Goal: Task Accomplishment & Management: Manage account settings

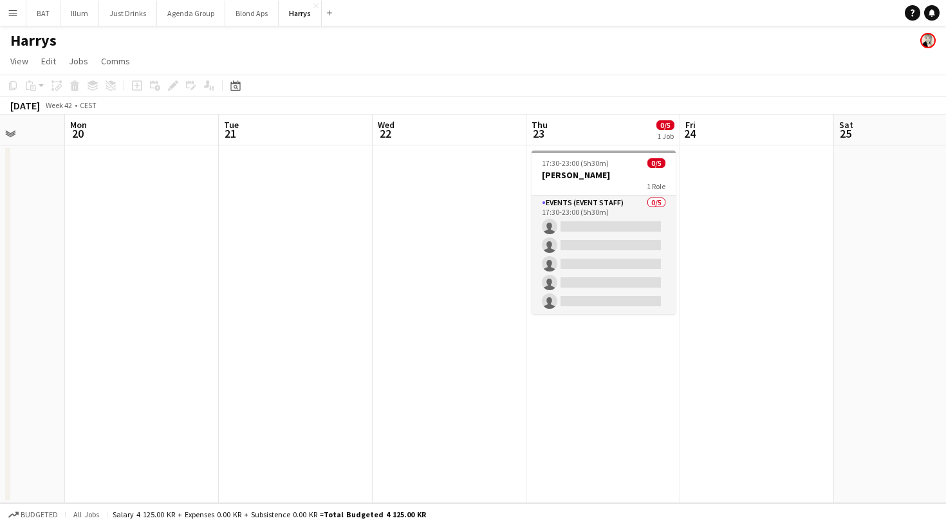
scroll to position [0, 398]
click at [53, 6] on app-icon "Close" at bounding box center [54, 5] width 5 height 5
click at [171, 12] on button "Agenda Group Close" at bounding box center [157, 13] width 68 height 25
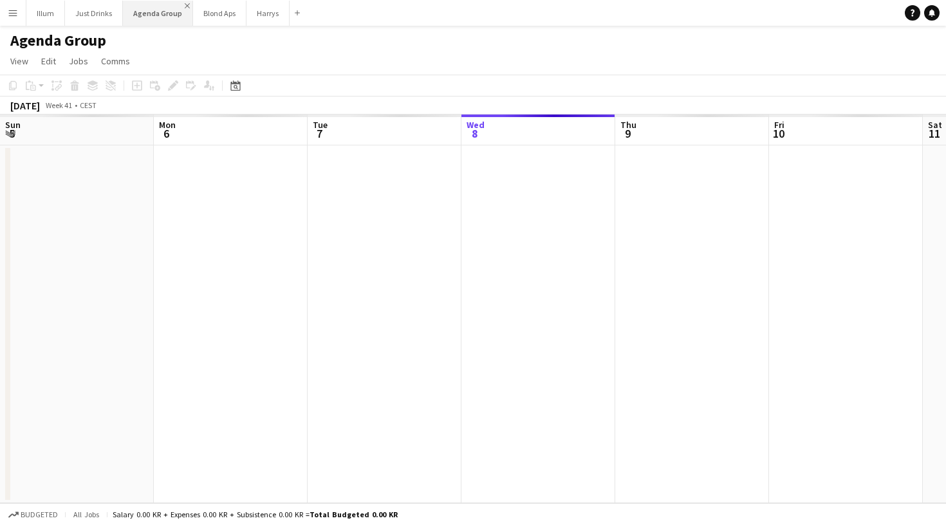
scroll to position [0, 308]
click at [185, 5] on app-icon "Close" at bounding box center [187, 5] width 5 height 5
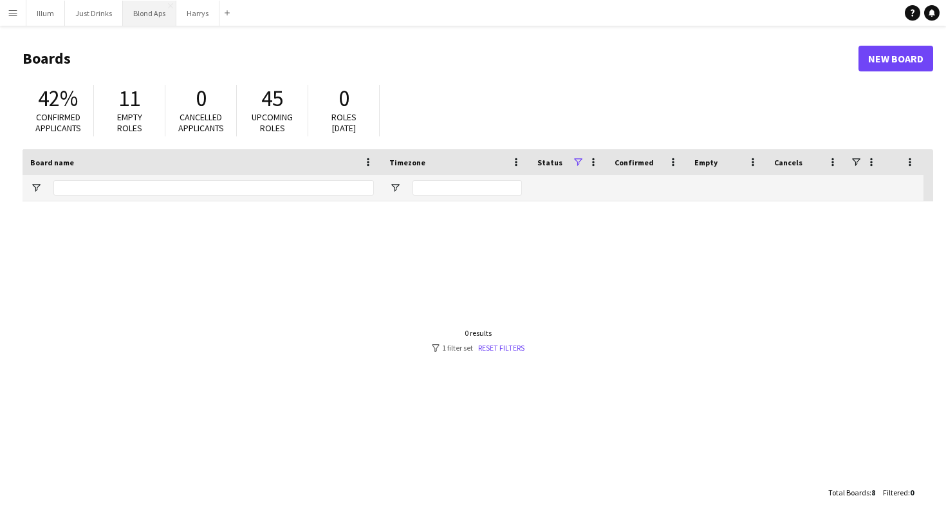
click at [142, 14] on button "Blond Aps Close" at bounding box center [149, 13] width 53 height 25
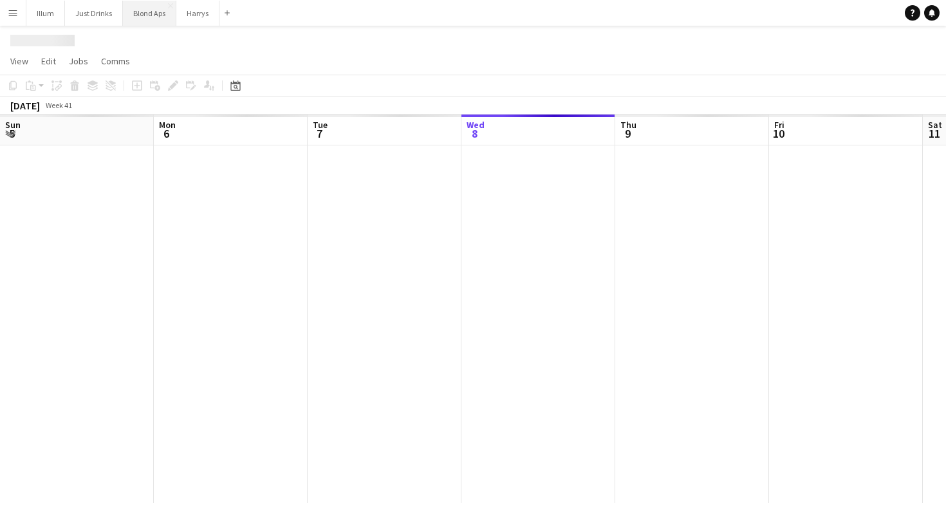
scroll to position [0, 308]
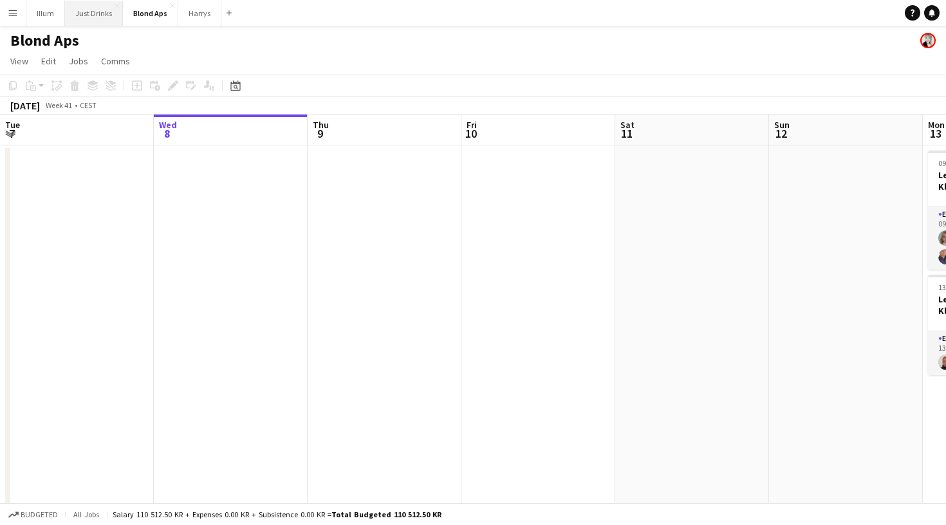
click at [91, 19] on button "Just Drinks Close" at bounding box center [94, 13] width 58 height 25
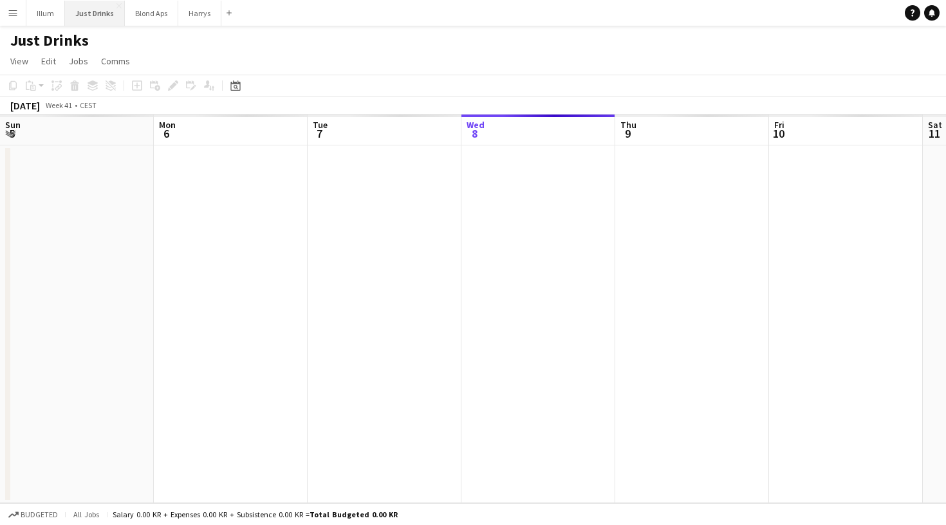
scroll to position [0, 308]
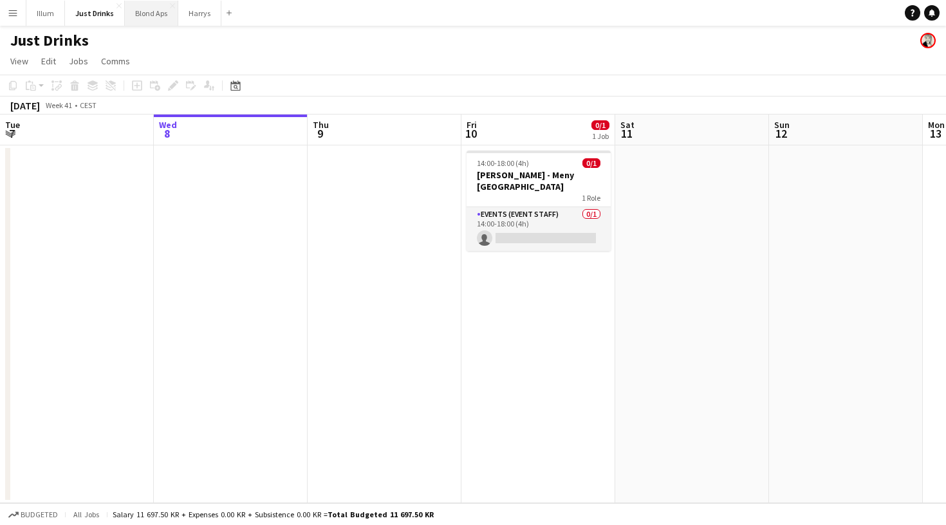
click at [153, 21] on button "Blond Aps Close" at bounding box center [151, 13] width 53 height 25
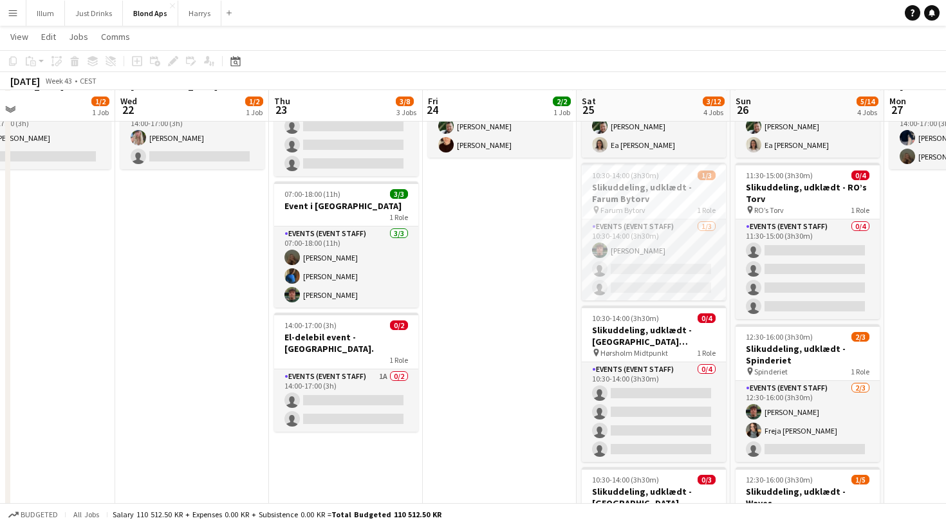
scroll to position [100, 0]
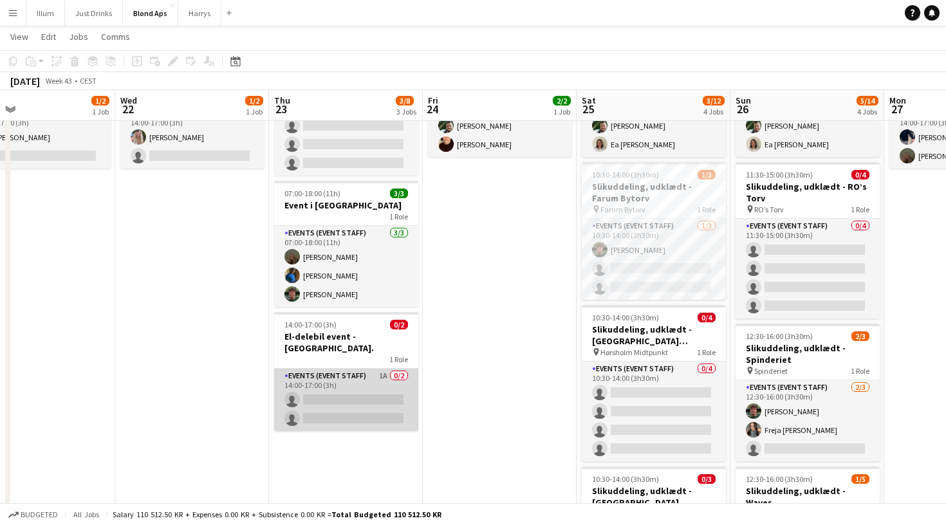
click at [346, 375] on app-card-role "Events (Event Staff) 1A 0/2 14:00-17:00 (3h) single-neutral-actions single-neut…" at bounding box center [346, 400] width 144 height 62
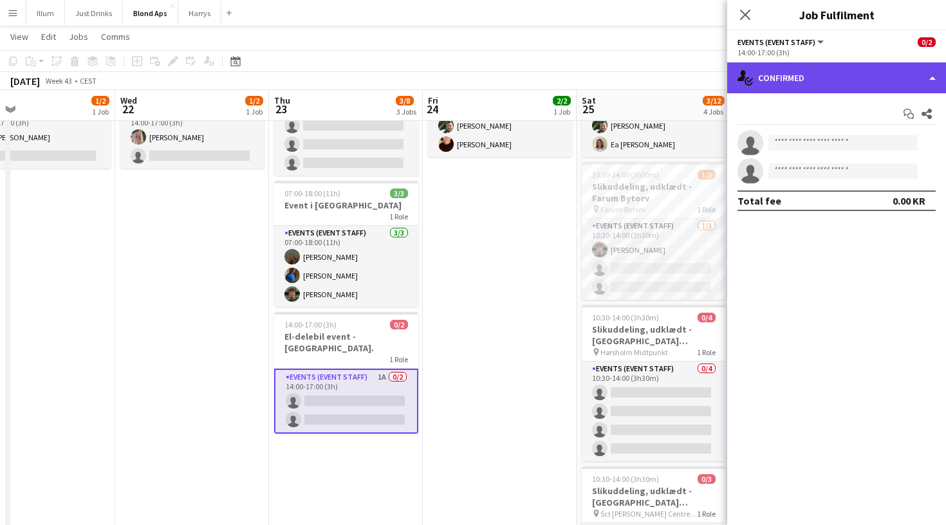
click at [809, 80] on div "single-neutral-actions-check-2 Confirmed" at bounding box center [836, 77] width 219 height 31
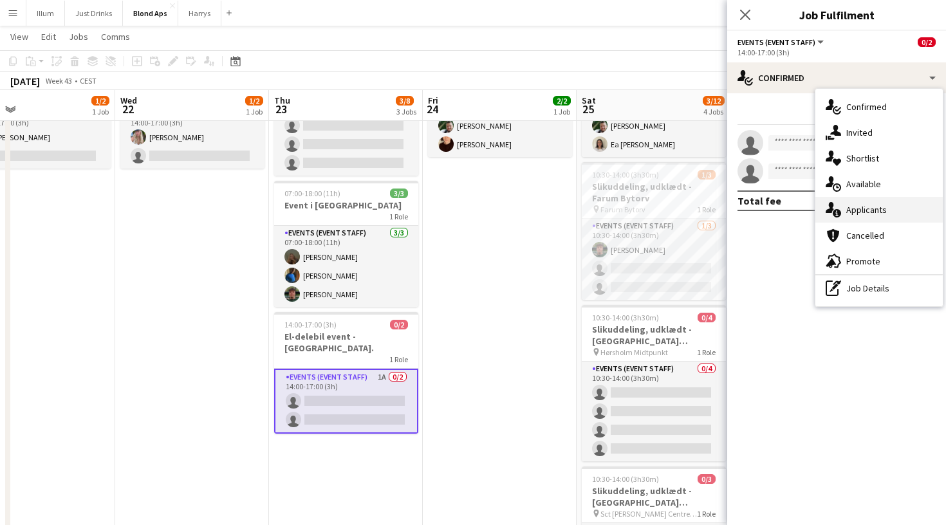
click at [877, 211] on span "Applicants" at bounding box center [867, 210] width 41 height 12
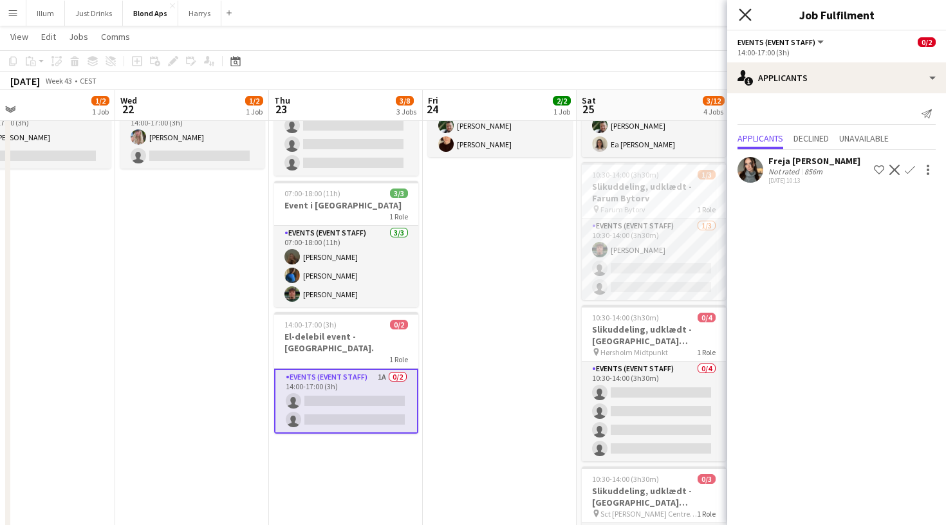
click at [748, 18] on icon at bounding box center [745, 14] width 12 height 12
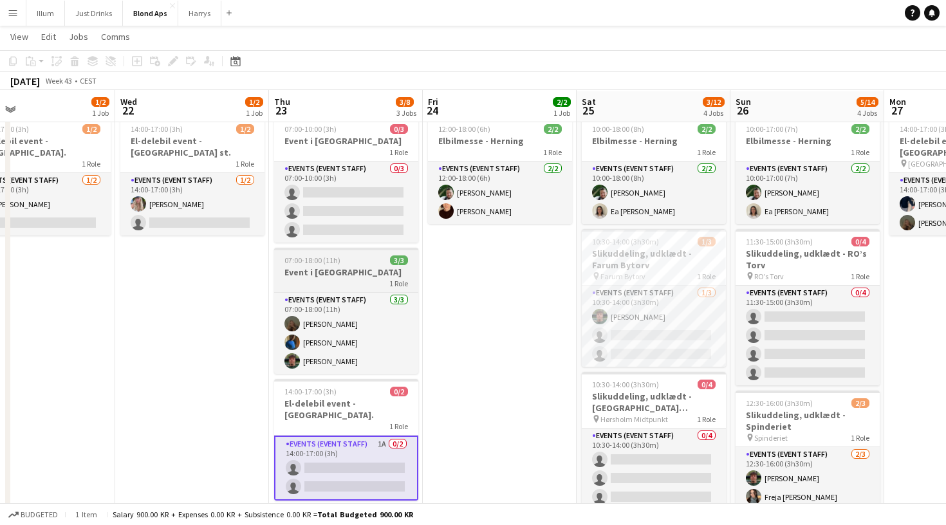
scroll to position [34, 0]
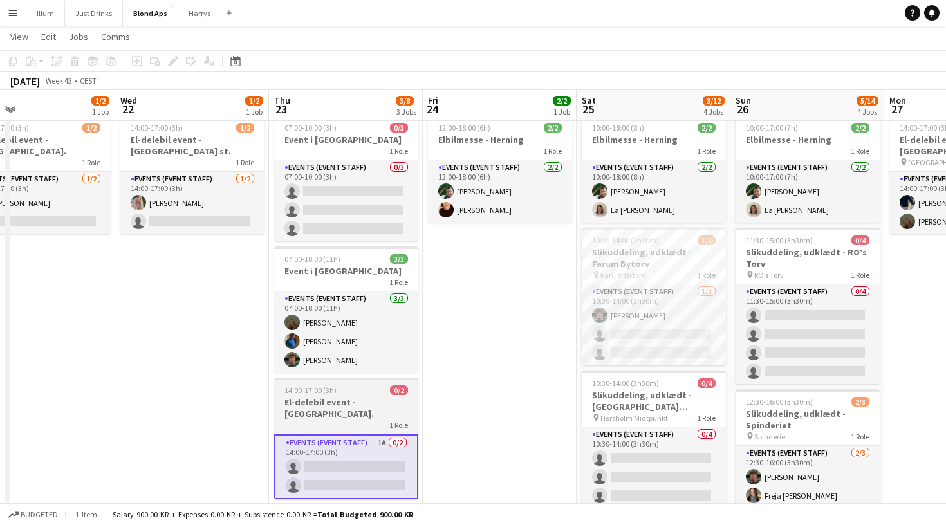
click at [333, 404] on h3 "El-delebil event - [GEOGRAPHIC_DATA]." at bounding box center [346, 408] width 144 height 23
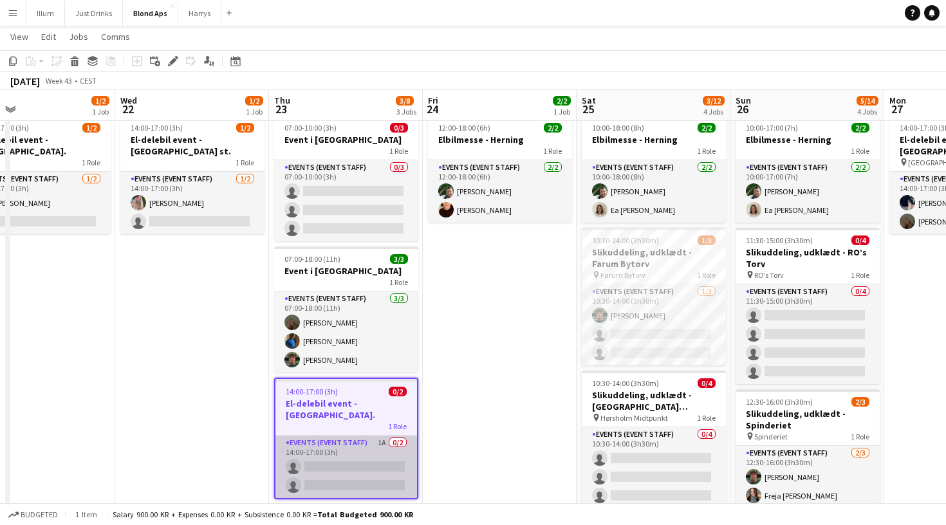
click at [308, 444] on app-card-role "Events (Event Staff) 1A 0/2 14:00-17:00 (3h) single-neutral-actions single-neut…" at bounding box center [347, 467] width 142 height 62
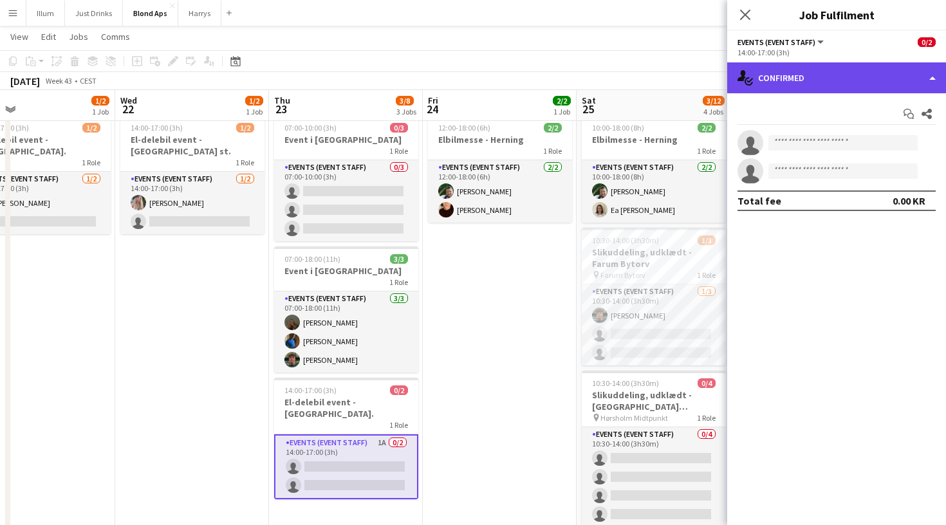
click at [847, 84] on div "single-neutral-actions-check-2 Confirmed" at bounding box center [836, 77] width 219 height 31
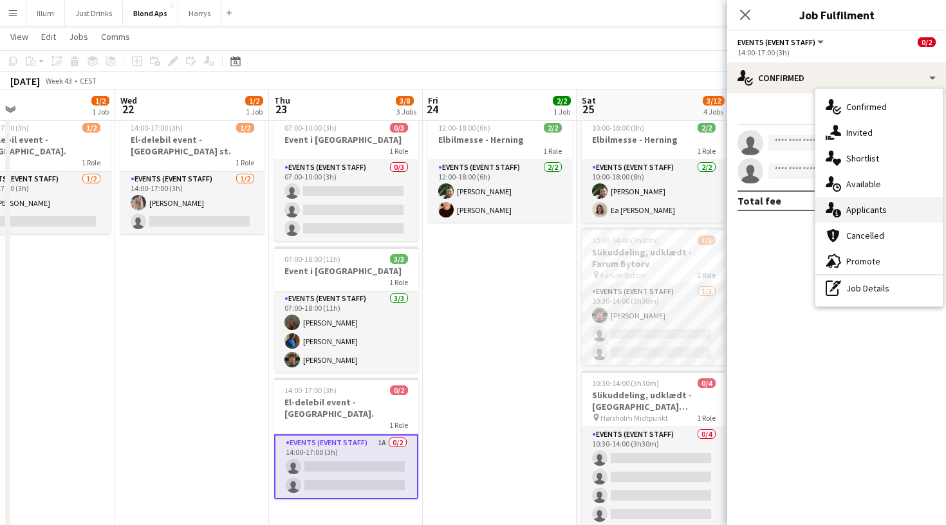
click at [870, 214] on span "Applicants" at bounding box center [867, 210] width 41 height 12
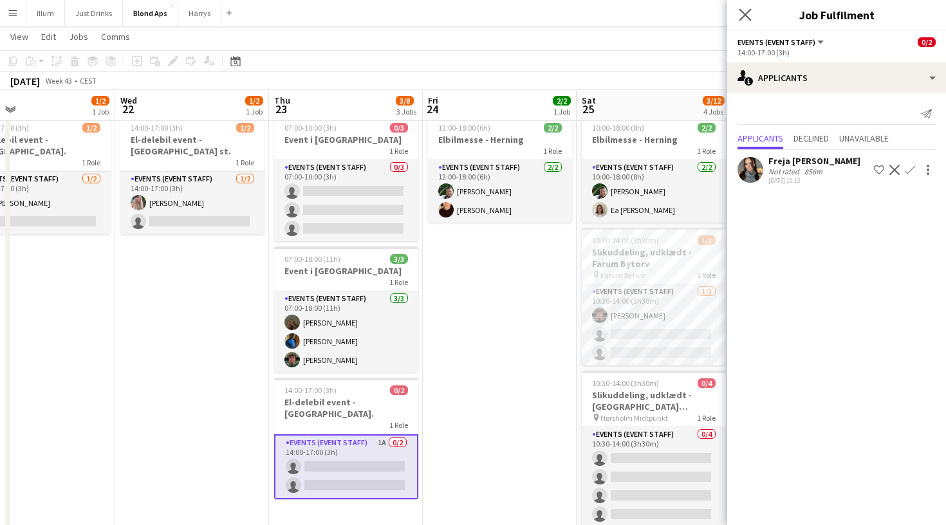
click at [752, 11] on app-icon "Close pop-in" at bounding box center [745, 15] width 19 height 19
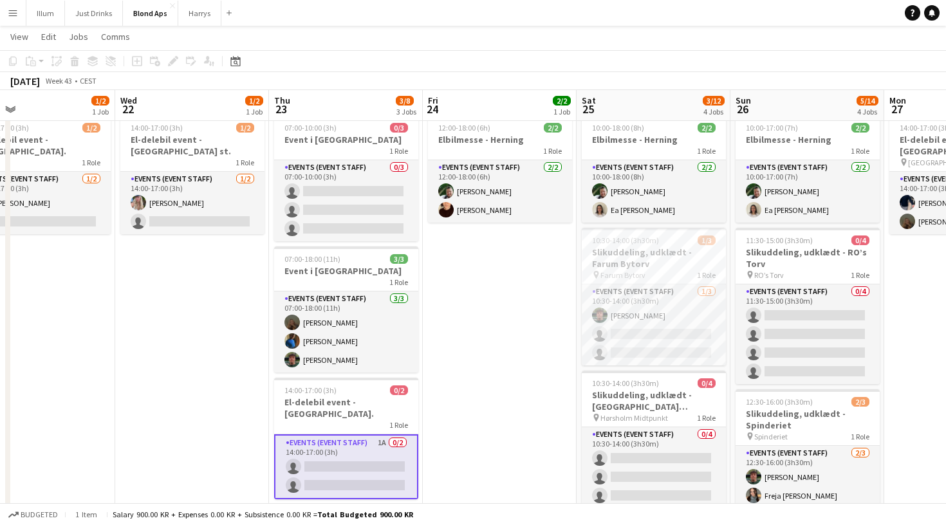
click at [534, 266] on app-date-cell "12:00-18:00 (6h) 2/2 Elbilmesse - Herning 1 Role Events (Event Staff) 2/2 12:00…" at bounding box center [500, 423] width 154 height 627
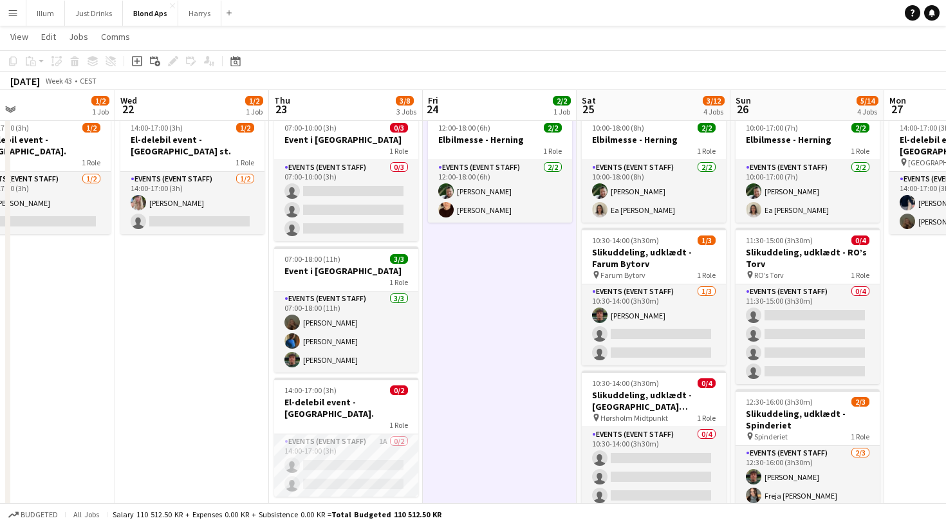
click at [19, 17] on button "Menu" at bounding box center [13, 13] width 26 height 26
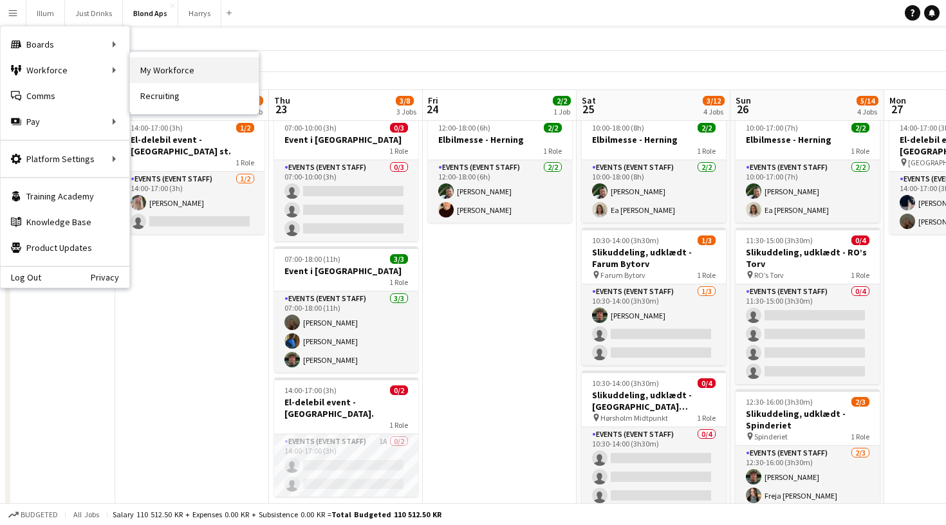
click at [157, 78] on link "My Workforce" at bounding box center [194, 70] width 129 height 26
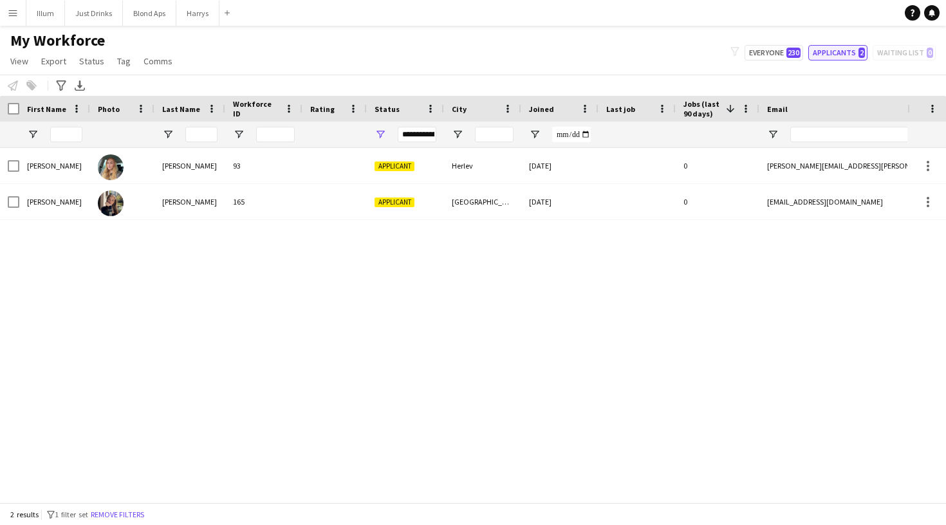
click at [836, 53] on button "Applicants 2" at bounding box center [838, 52] width 59 height 15
click at [835, 52] on button "Applicants 2" at bounding box center [838, 52] width 59 height 15
click at [843, 51] on button "Applicants 2" at bounding box center [838, 52] width 59 height 15
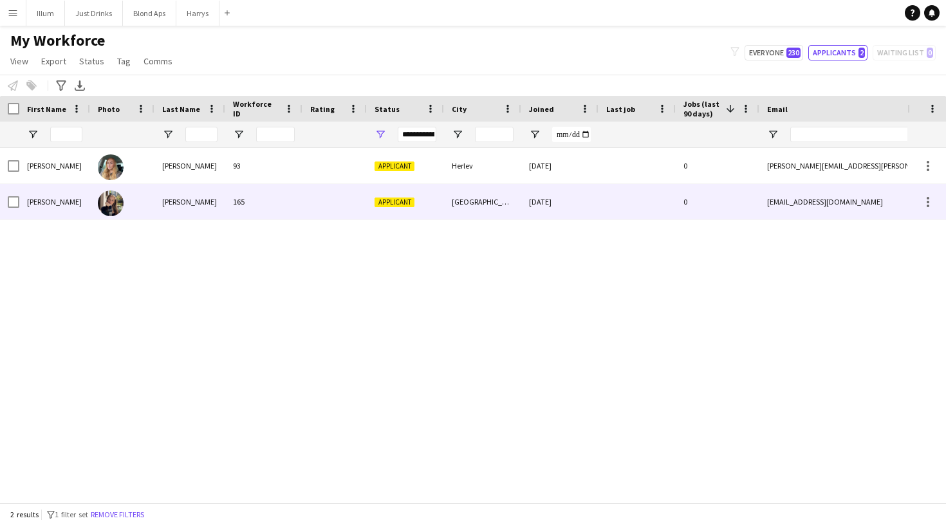
click at [250, 201] on div "165" at bounding box center [263, 201] width 77 height 35
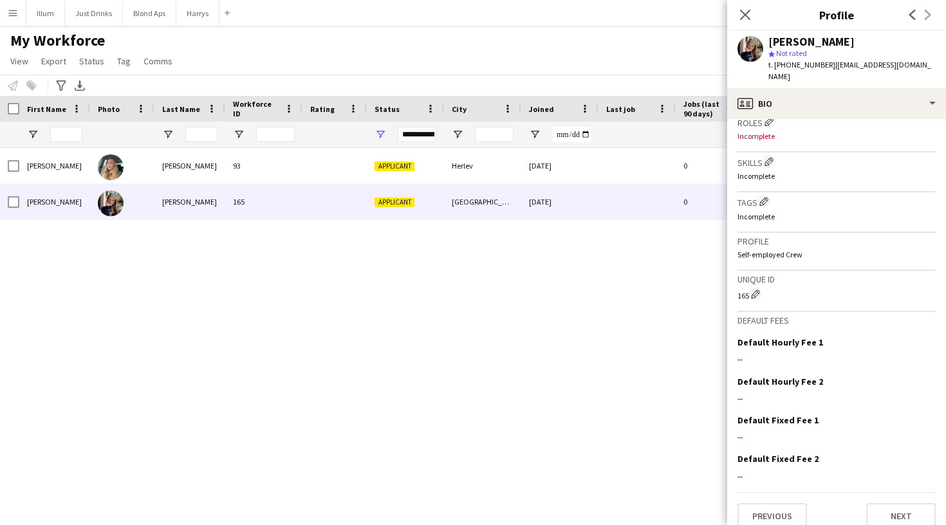
scroll to position [398, 0]
click at [895, 504] on button "Next" at bounding box center [901, 517] width 70 height 26
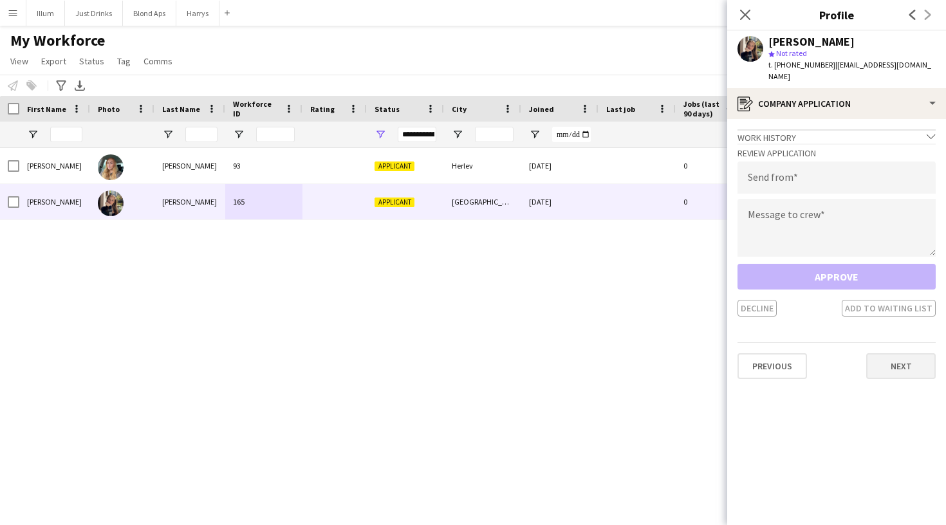
click at [889, 353] on button "Next" at bounding box center [901, 366] width 70 height 26
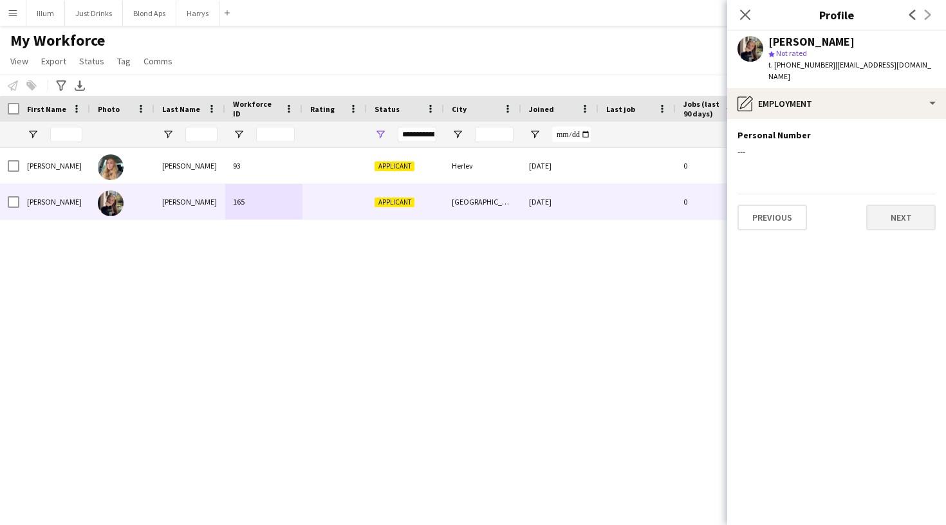
click at [896, 210] on button "Next" at bounding box center [901, 218] width 70 height 26
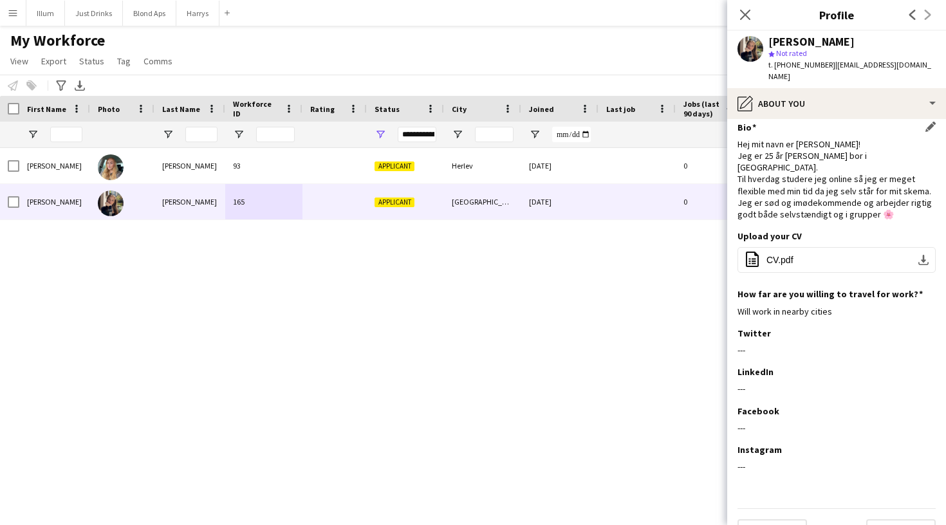
scroll to position [10, 0]
click at [894, 518] on button "Next" at bounding box center [901, 531] width 70 height 26
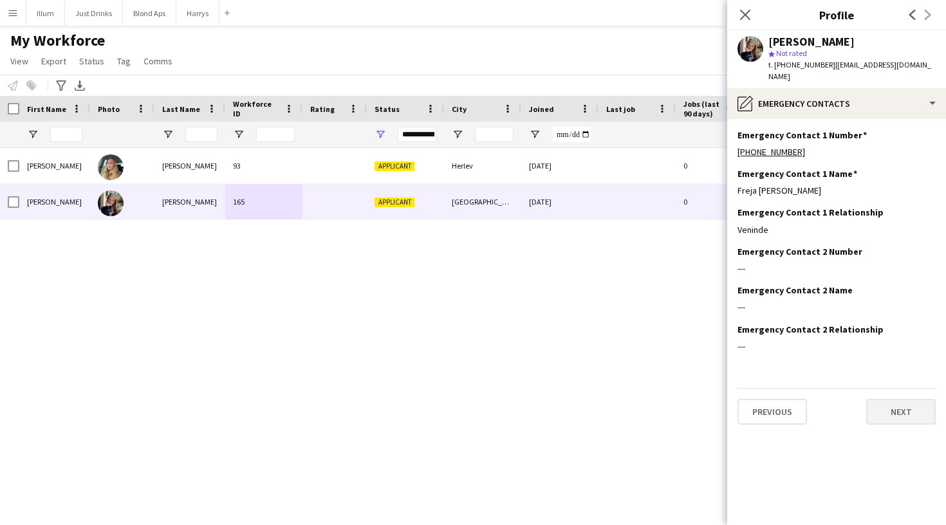
scroll to position [0, 0]
click at [889, 404] on button "Next" at bounding box center [901, 412] width 70 height 26
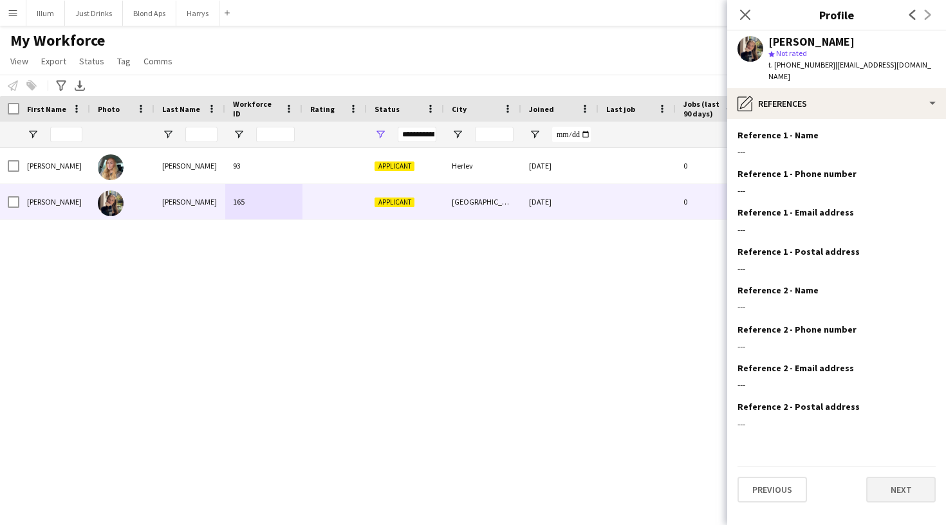
click at [891, 482] on button "Next" at bounding box center [901, 490] width 70 height 26
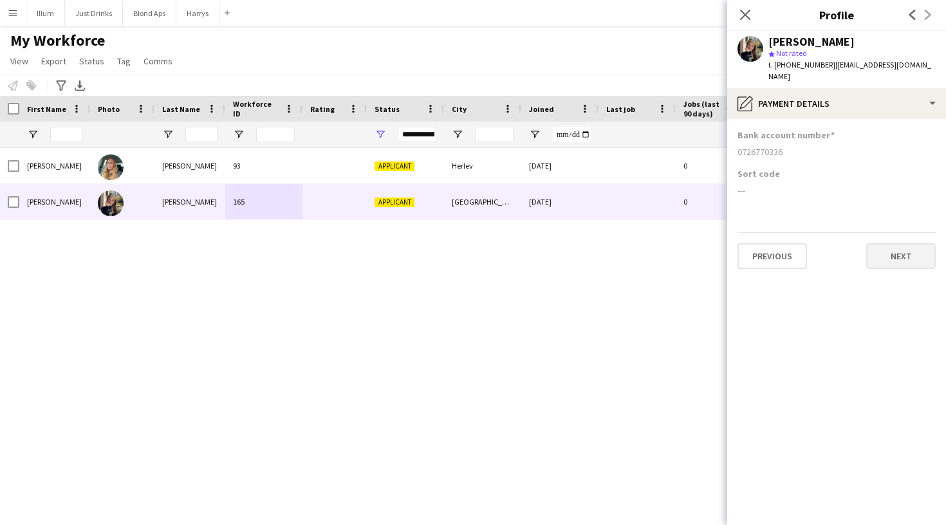
click at [896, 251] on button "Next" at bounding box center [901, 256] width 70 height 26
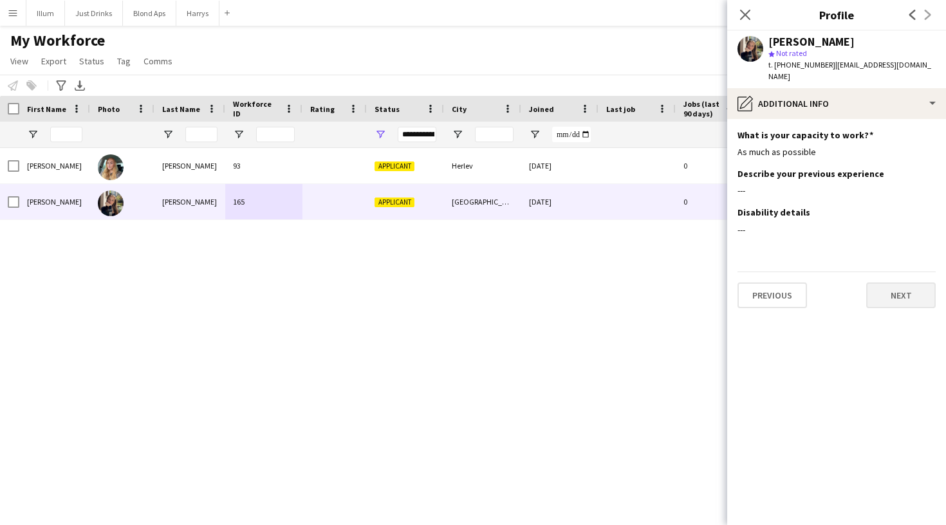
click at [903, 287] on button "Next" at bounding box center [901, 296] width 70 height 26
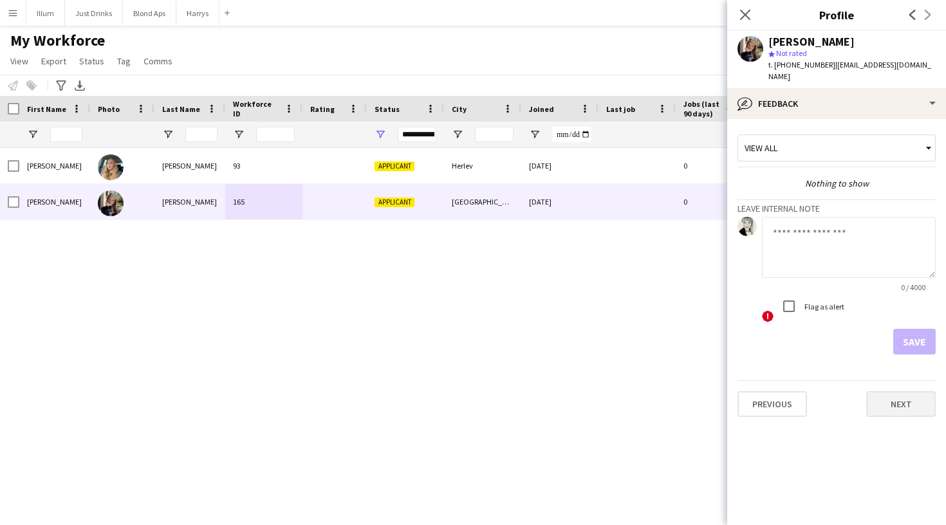
click at [898, 395] on button "Next" at bounding box center [901, 404] width 70 height 26
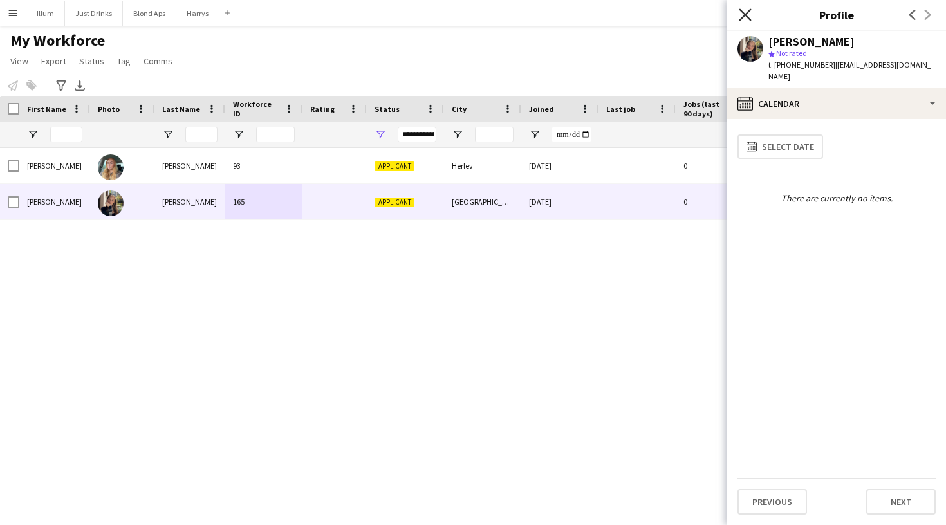
click at [743, 20] on icon "Close pop-in" at bounding box center [745, 14] width 12 height 12
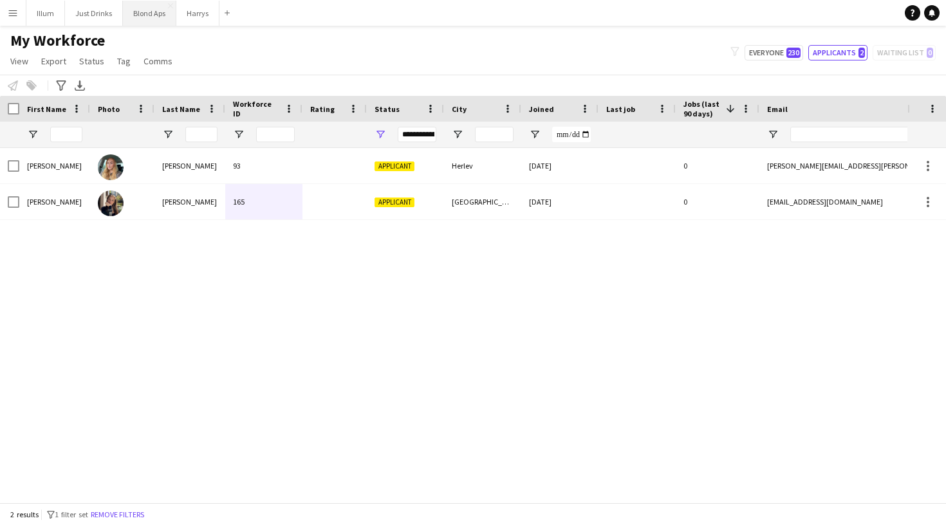
click at [149, 21] on button "Blond Aps Close" at bounding box center [149, 13] width 53 height 25
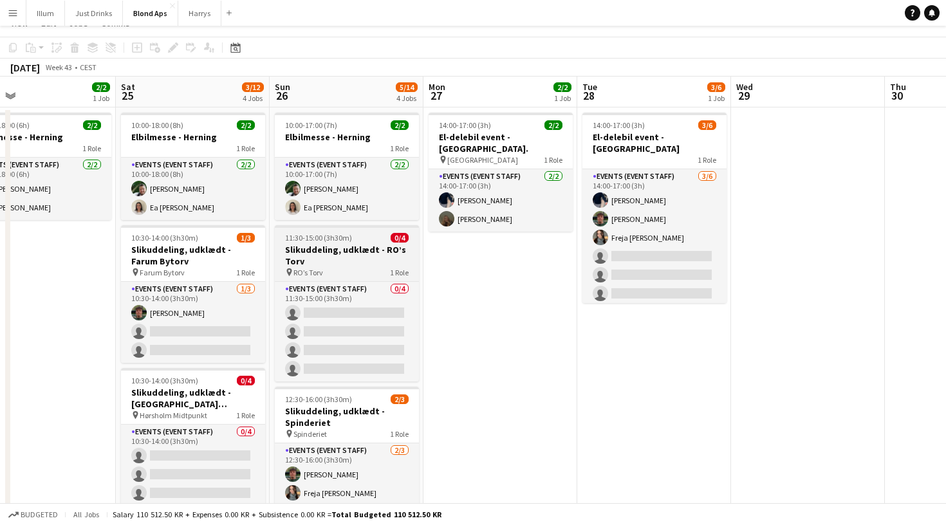
scroll to position [57, 0]
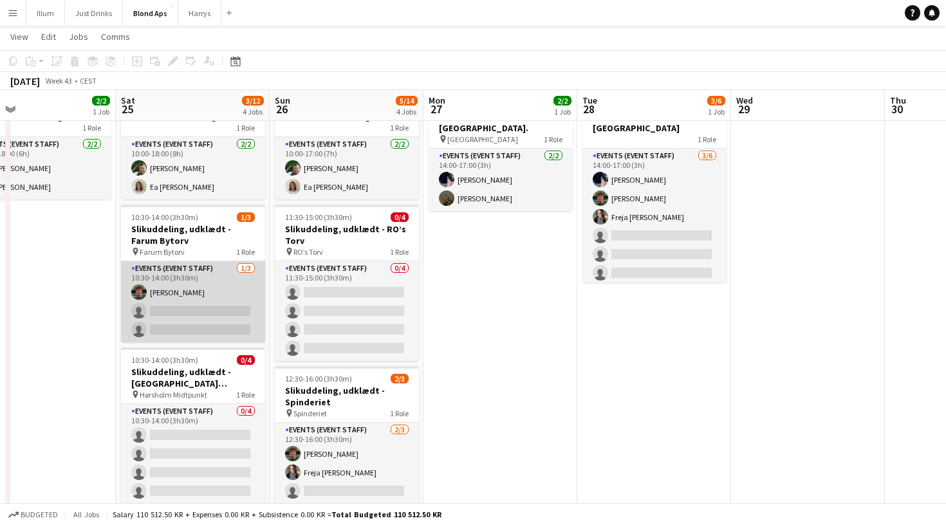
click at [220, 282] on app-card-role "Events (Event Staff) 1/3 10:30-14:00 (3h30m) Andreas Rubin single-neutral-actio…" at bounding box center [193, 301] width 144 height 81
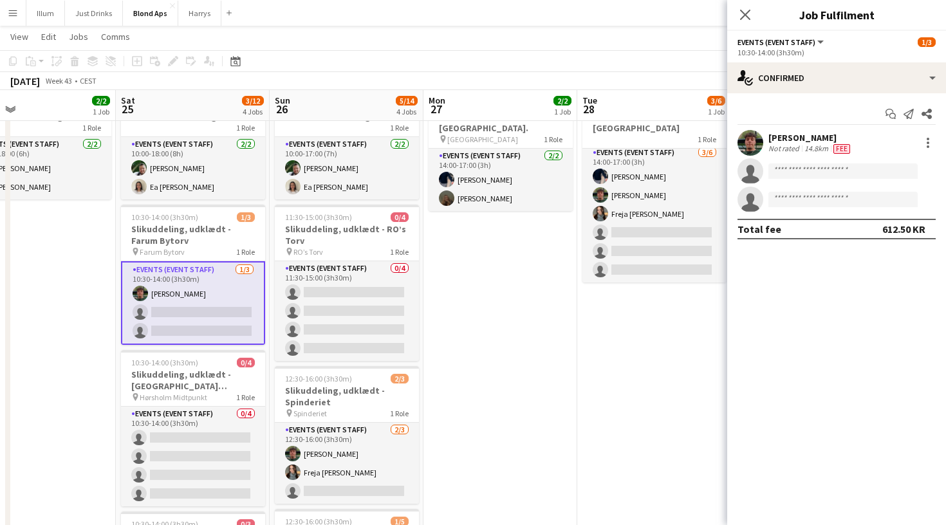
scroll to position [3, 0]
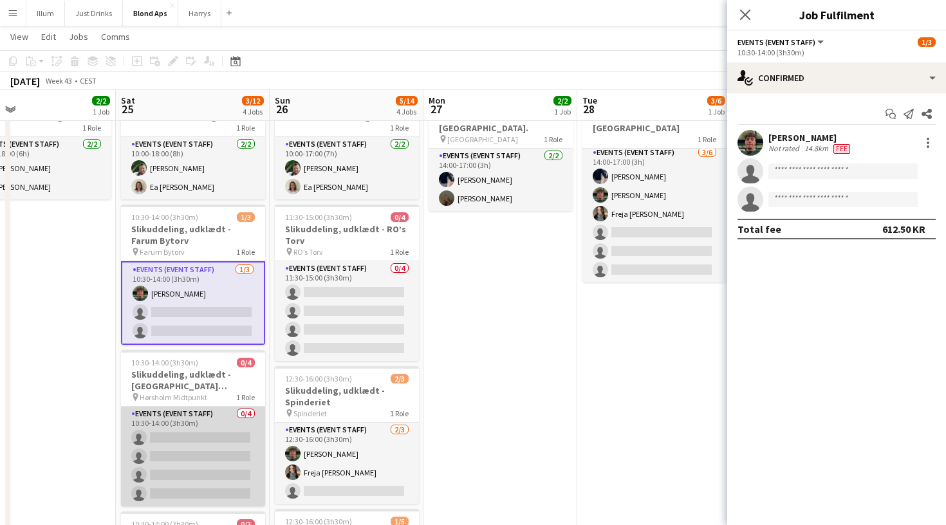
click at [207, 425] on app-card-role "Events (Event Staff) 0/4 10:30-14:00 (3h30m) single-neutral-actions single-neut…" at bounding box center [193, 457] width 144 height 100
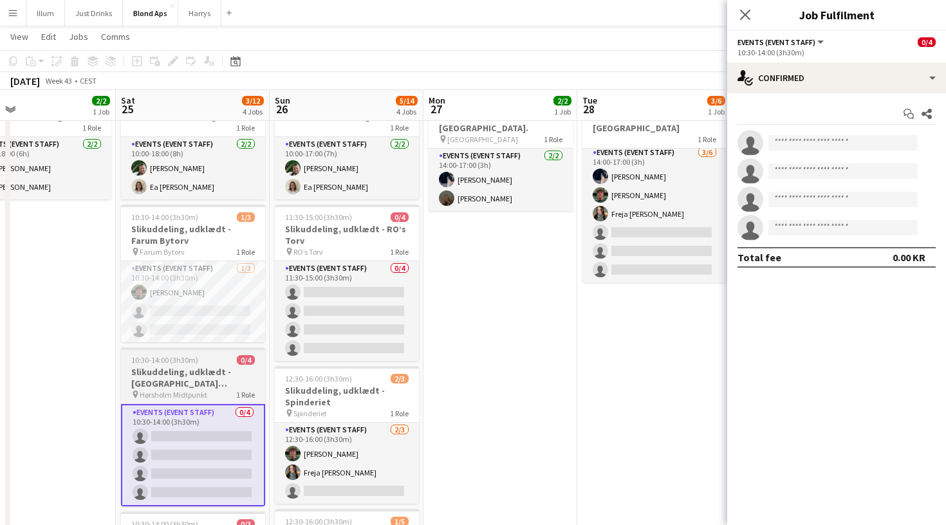
click at [163, 368] on h3 "Slikuddeling, udklædt - [GEOGRAPHIC_DATA] Midtpunkt" at bounding box center [193, 377] width 144 height 23
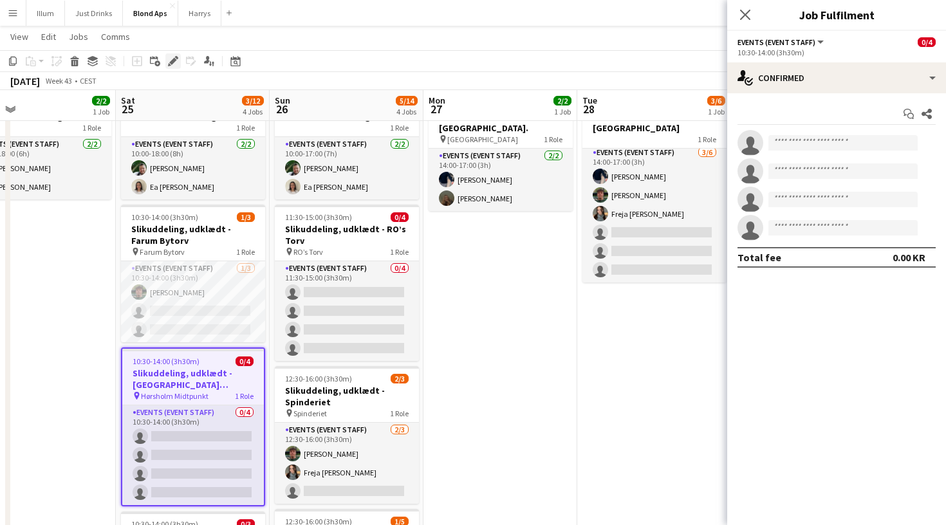
click at [172, 64] on icon at bounding box center [172, 61] width 7 height 7
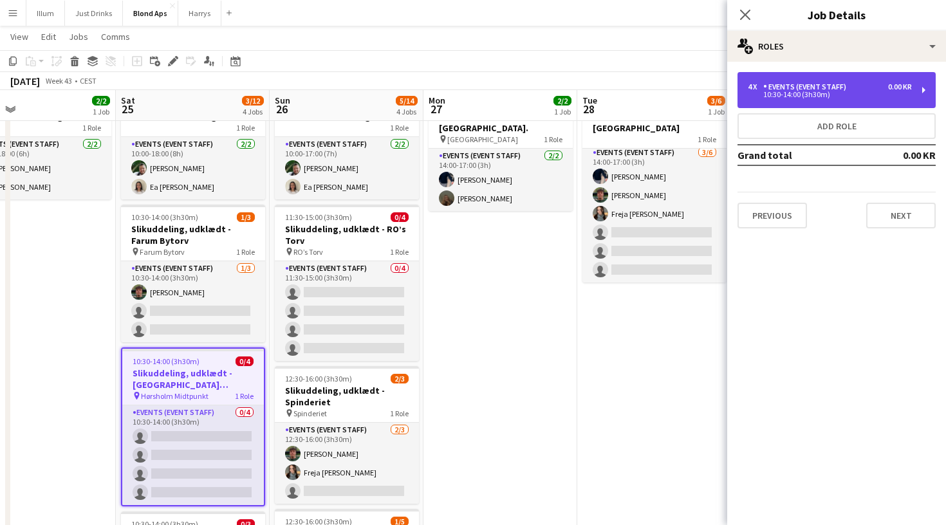
click at [857, 88] on div "4 x Events (Event Staff) 0.00 KR" at bounding box center [830, 86] width 164 height 9
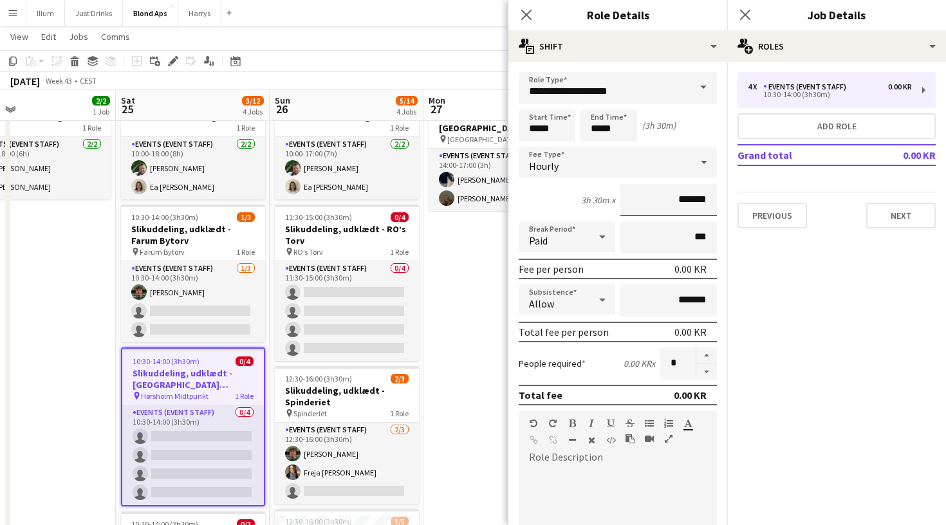
drag, startPoint x: 671, startPoint y: 195, endPoint x: 693, endPoint y: 199, distance: 22.2
click at [693, 199] on input "*******" at bounding box center [669, 200] width 97 height 32
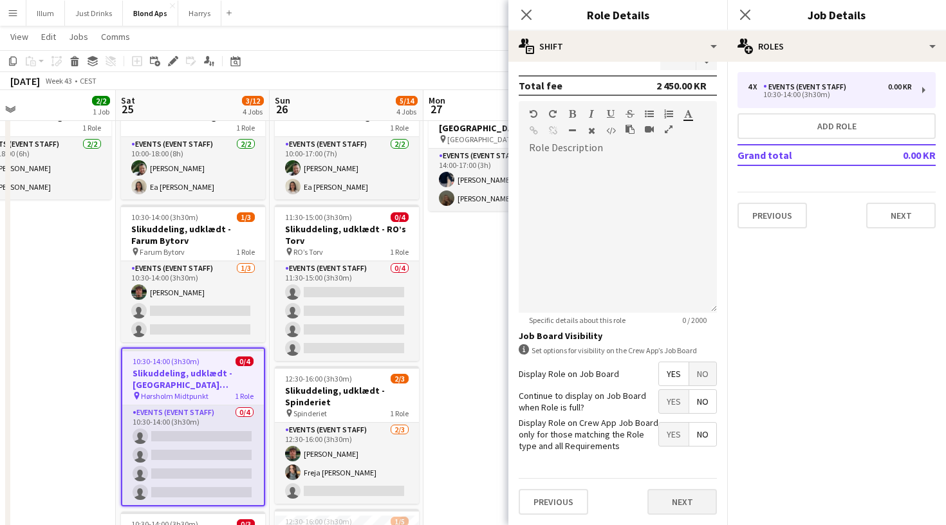
type input "******"
click at [666, 511] on button "Next" at bounding box center [683, 503] width 70 height 26
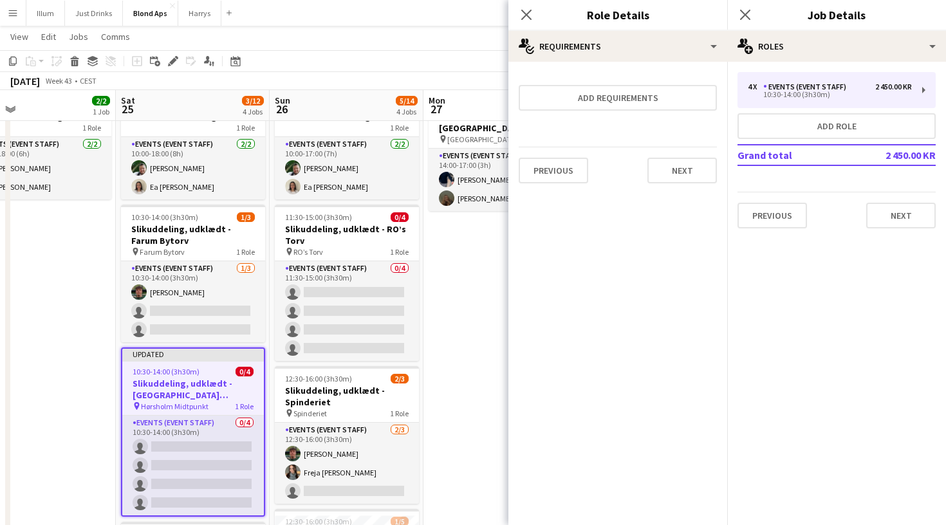
scroll to position [0, 0]
click at [905, 223] on button "Next" at bounding box center [901, 216] width 70 height 26
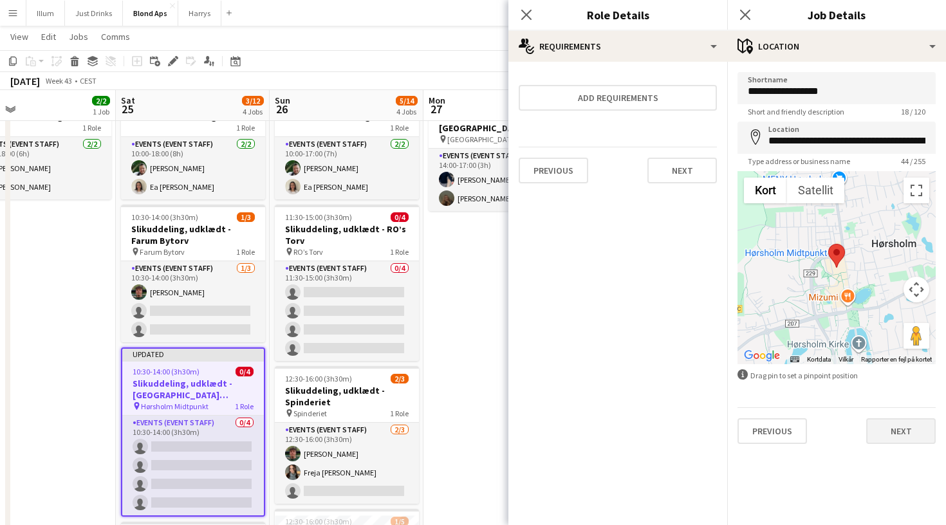
click at [883, 437] on button "Next" at bounding box center [901, 431] width 70 height 26
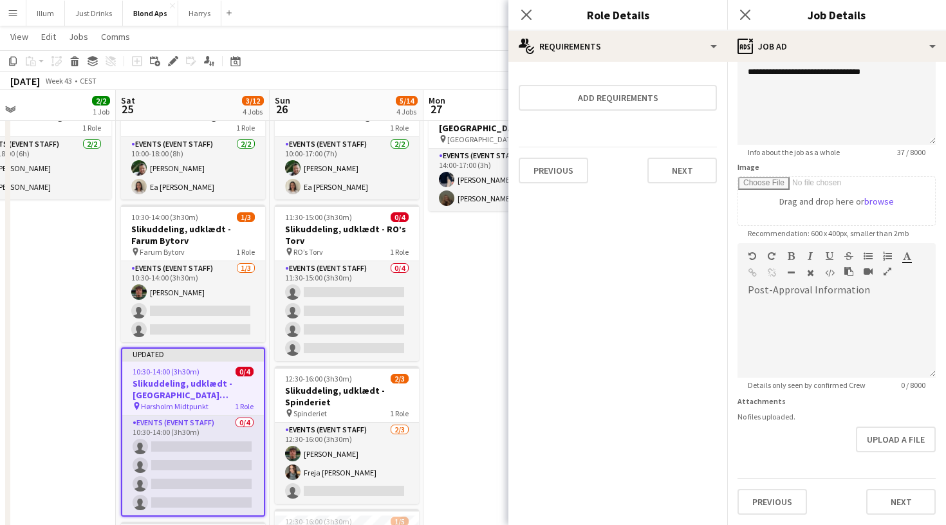
scroll to position [111, 0]
click at [895, 500] on button "Next" at bounding box center [901, 502] width 70 height 26
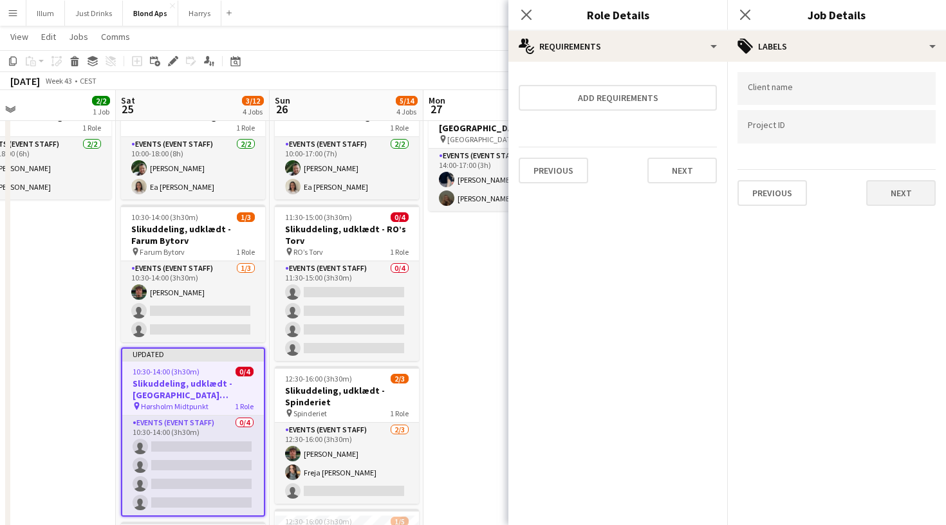
click at [919, 205] on button "Next" at bounding box center [901, 193] width 70 height 26
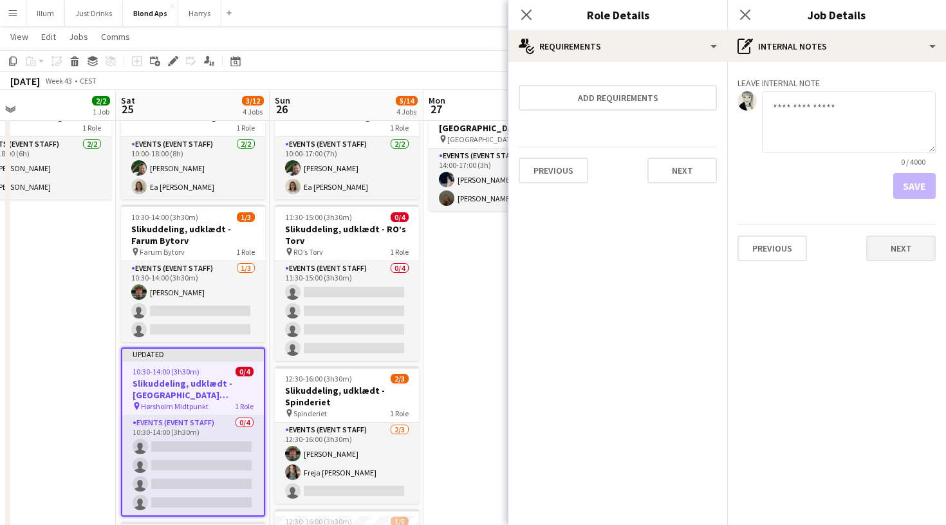
click at [907, 246] on button "Next" at bounding box center [901, 249] width 70 height 26
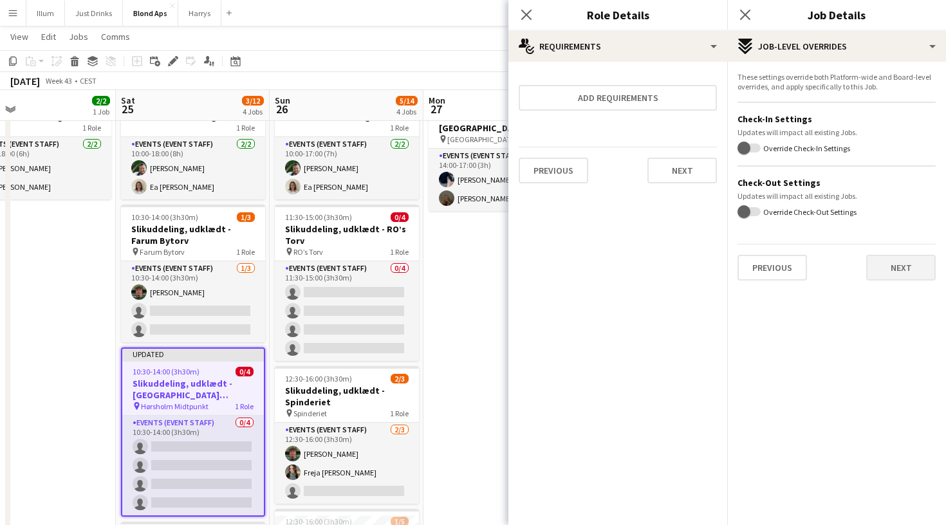
click at [901, 261] on button "Next" at bounding box center [901, 268] width 70 height 26
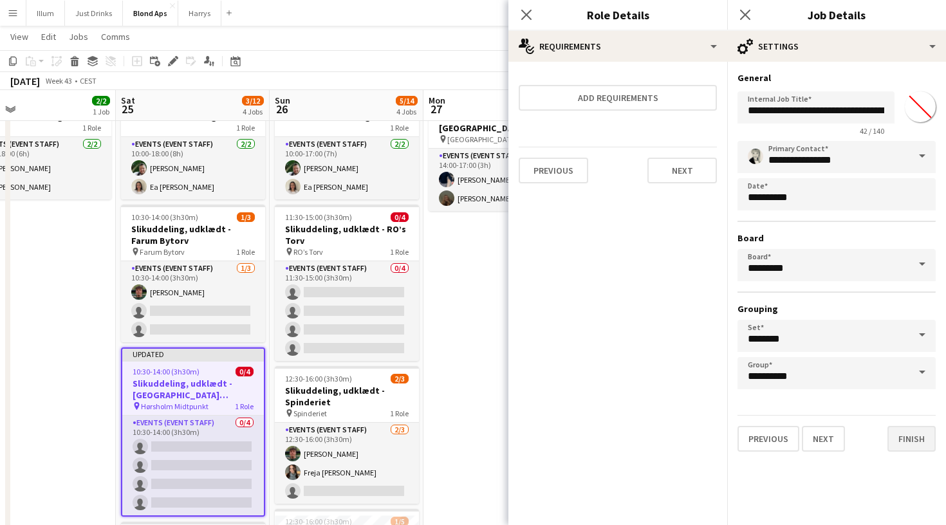
click at [915, 431] on button "Finish" at bounding box center [912, 439] width 48 height 26
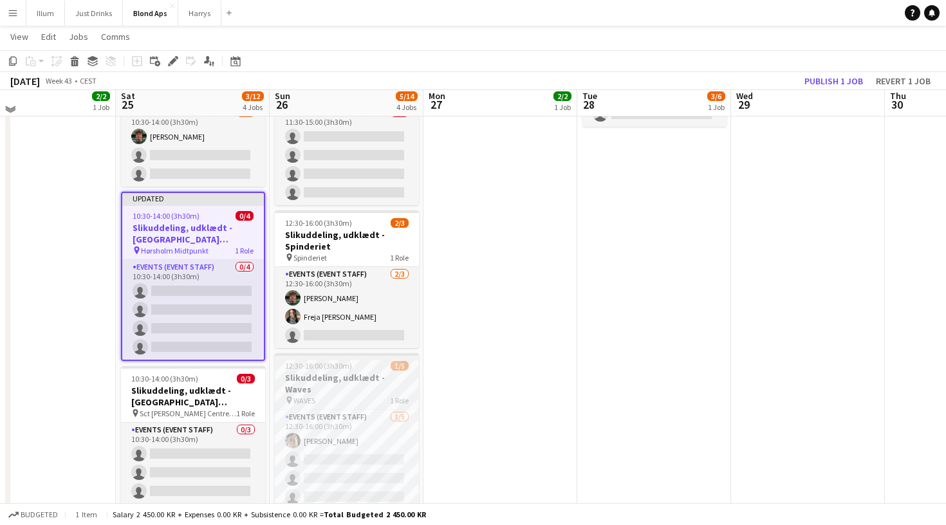
scroll to position [217, 0]
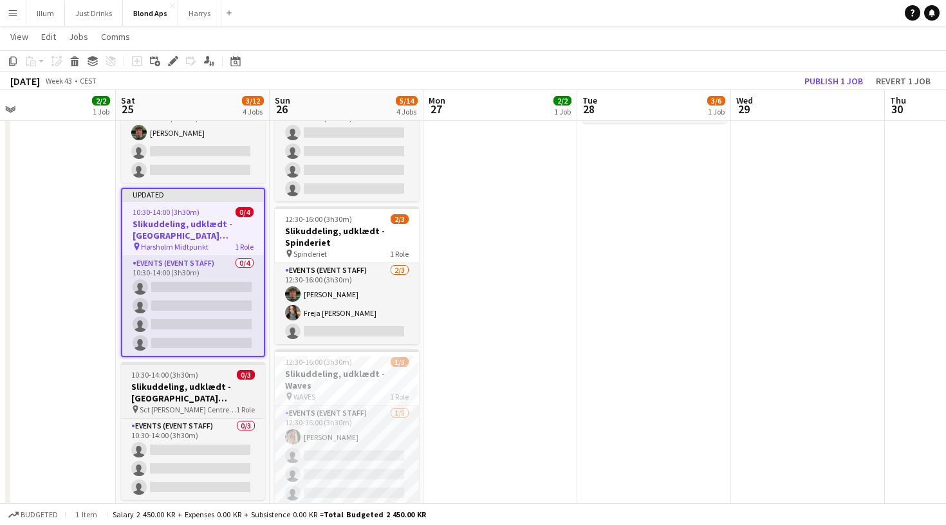
click at [217, 390] on h3 "Slikuddeling, udklædt - [GEOGRAPHIC_DATA][PERSON_NAME] ([GEOGRAPHIC_DATA])" at bounding box center [193, 392] width 144 height 23
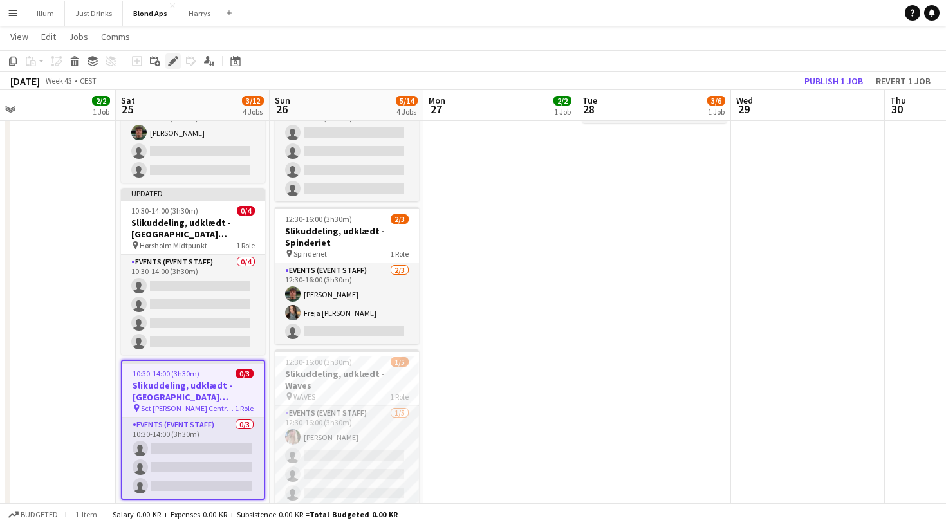
click at [176, 62] on icon "Edit" at bounding box center [173, 61] width 10 height 10
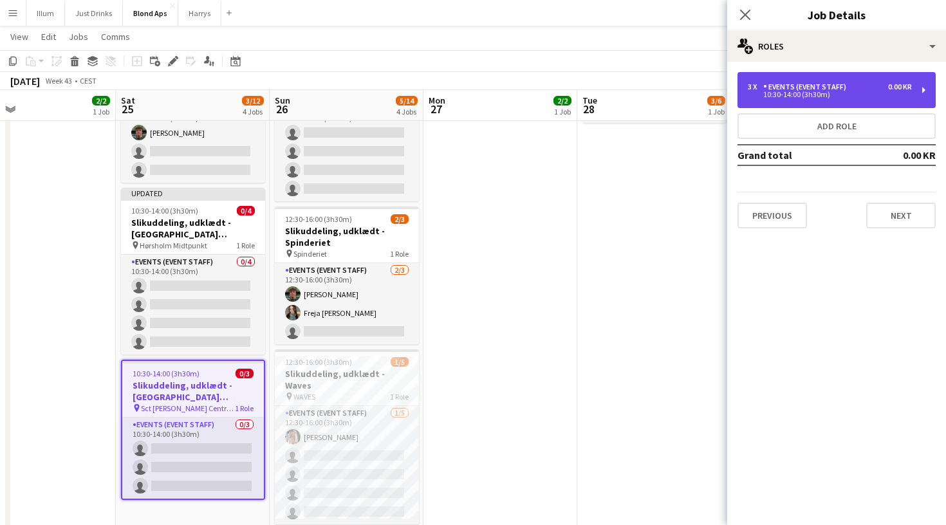
click at [888, 91] on div "0.00 KR" at bounding box center [900, 86] width 24 height 9
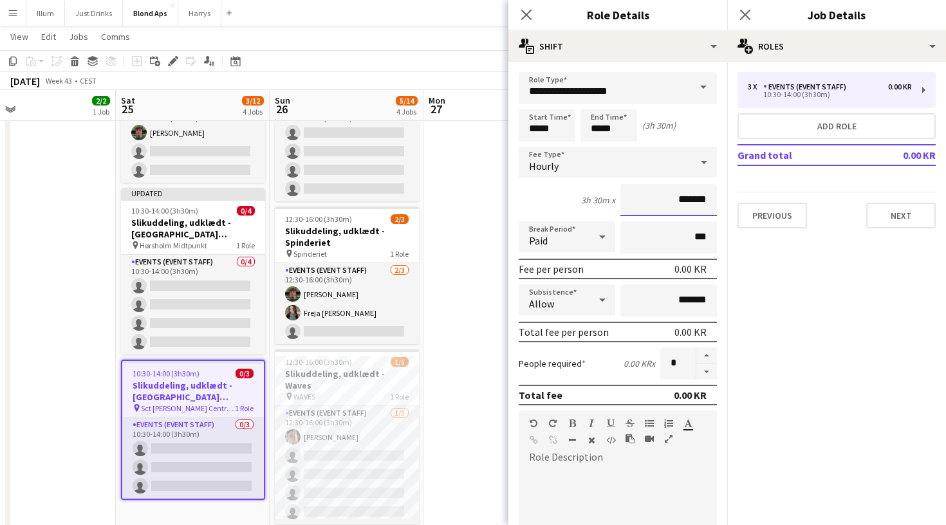
drag, startPoint x: 669, startPoint y: 201, endPoint x: 702, endPoint y: 201, distance: 32.2
click at [702, 201] on input "*******" at bounding box center [669, 200] width 97 height 32
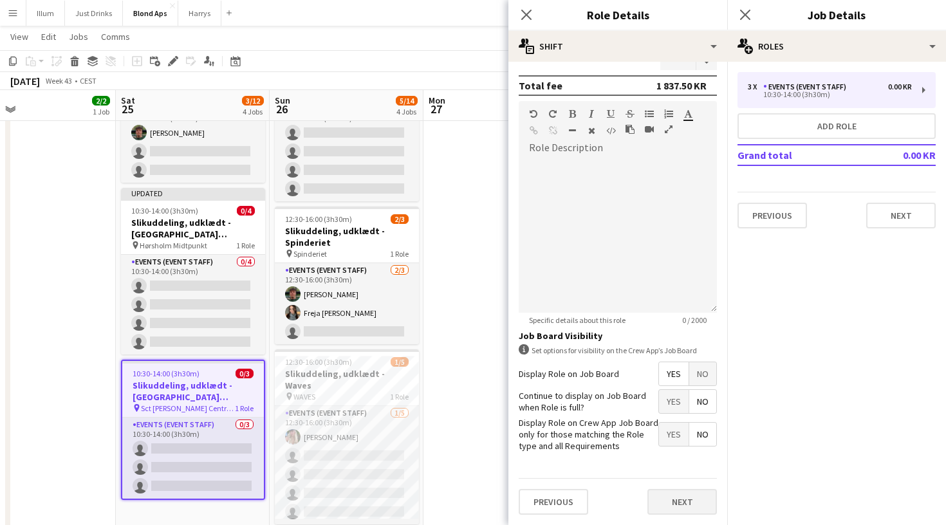
type input "******"
click at [669, 492] on button "Next" at bounding box center [683, 503] width 70 height 26
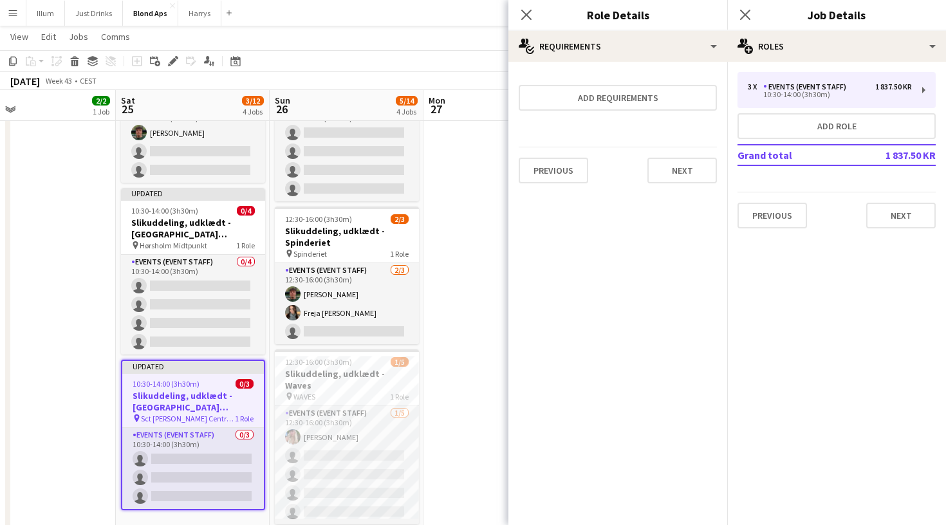
scroll to position [0, 0]
click at [702, 180] on button "Next" at bounding box center [683, 171] width 70 height 26
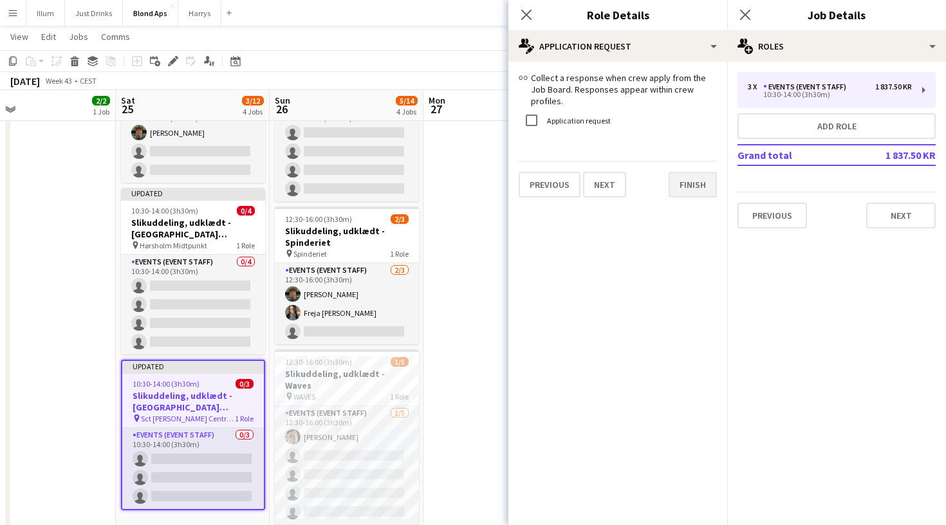
click at [695, 178] on button "Finish" at bounding box center [693, 185] width 48 height 26
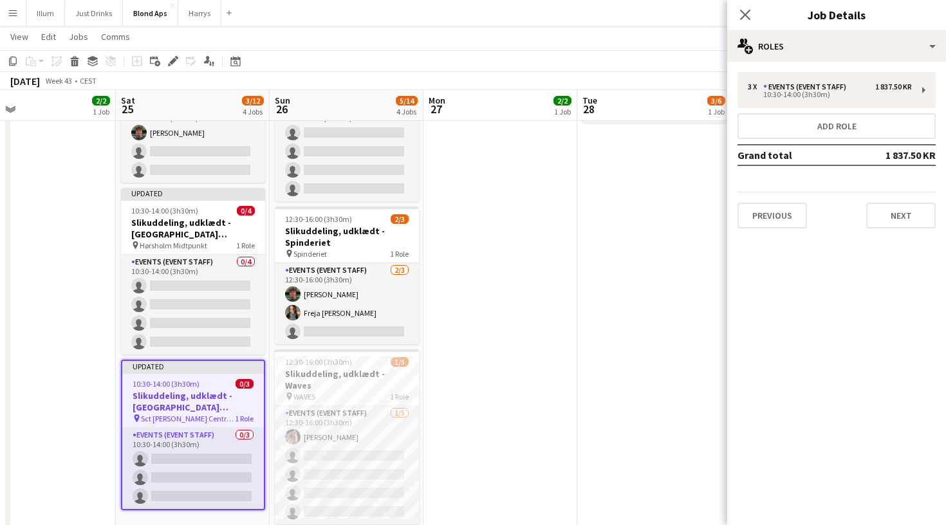
click at [483, 328] on app-date-cell "14:00-17:00 (3h) 2/2 El-delebil event - Valby st. pin Valby station 1 Role Even…" at bounding box center [501, 240] width 154 height 627
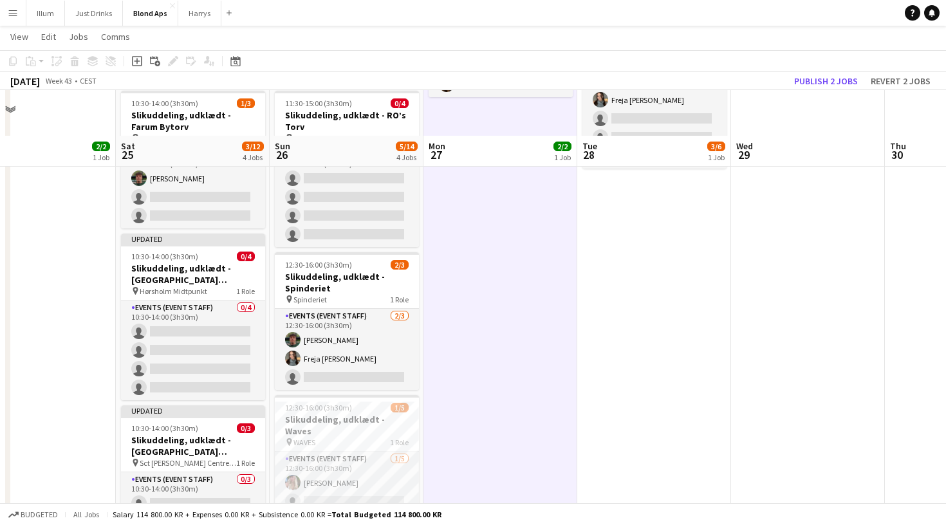
scroll to position [165, 0]
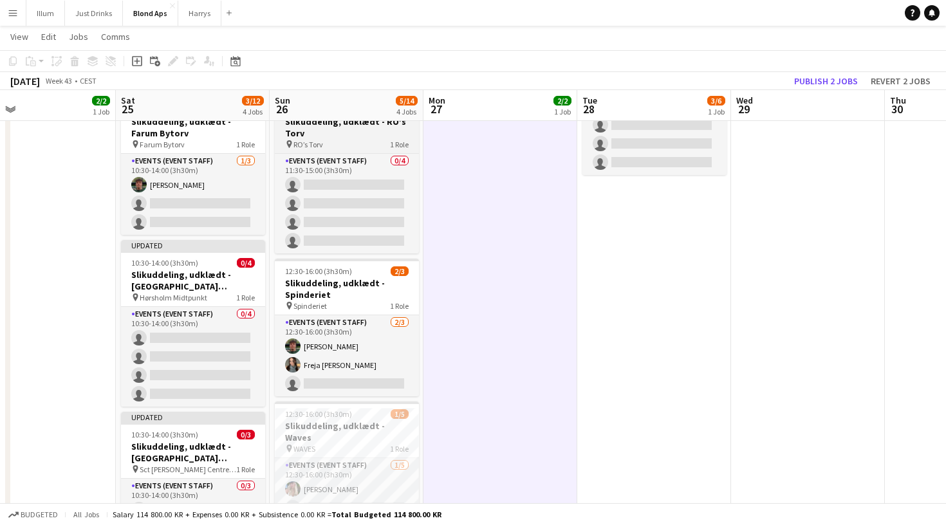
click at [373, 146] on div "pin RO’s Torv 1 Role" at bounding box center [347, 144] width 144 height 10
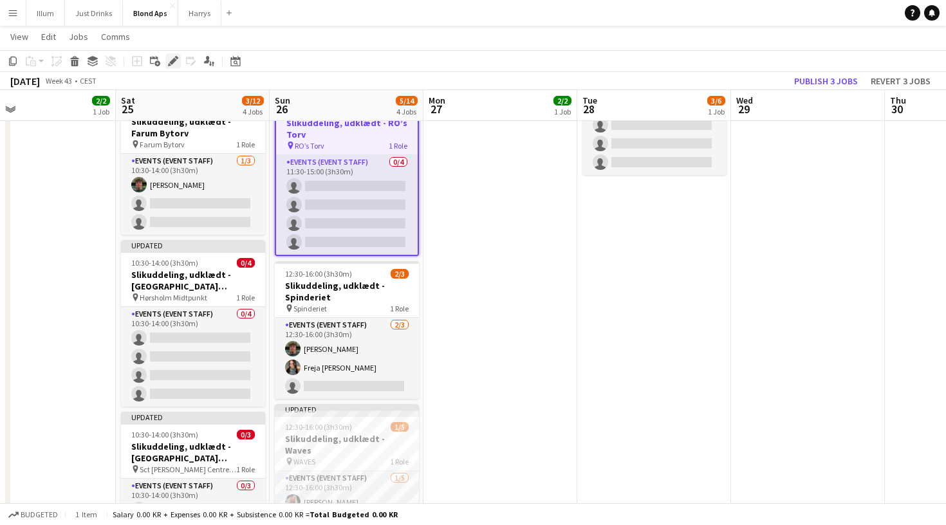
click at [174, 61] on icon at bounding box center [172, 61] width 7 height 7
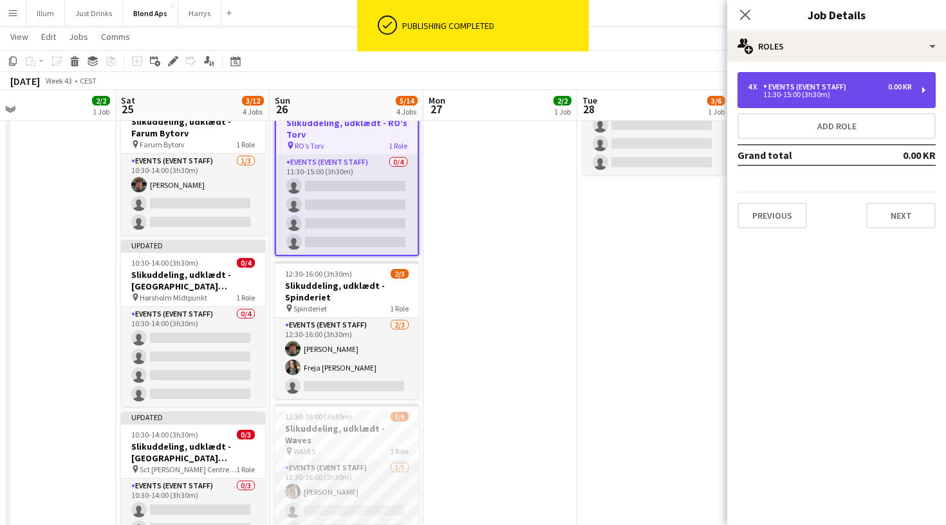
click at [824, 98] on div "11:30-15:00 (3h30m)" at bounding box center [830, 94] width 164 height 6
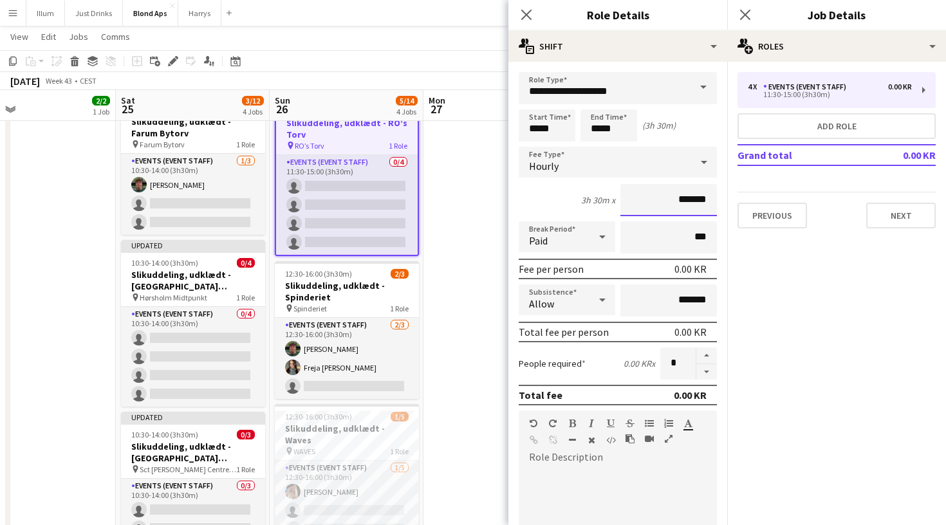
drag, startPoint x: 671, startPoint y: 197, endPoint x: 697, endPoint y: 197, distance: 25.7
click at [697, 197] on input "*******" at bounding box center [669, 200] width 97 height 32
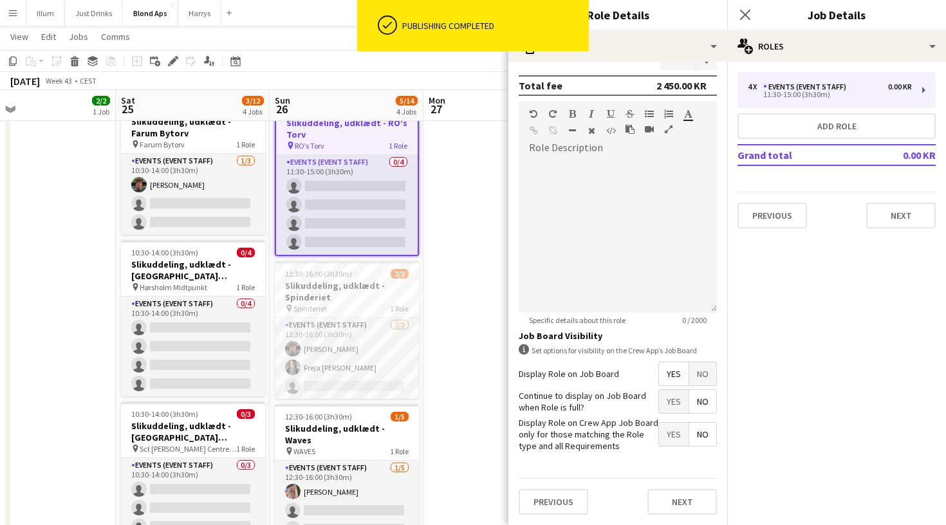
scroll to position [309, 0]
type input "******"
click at [675, 491] on button "Next" at bounding box center [683, 503] width 70 height 26
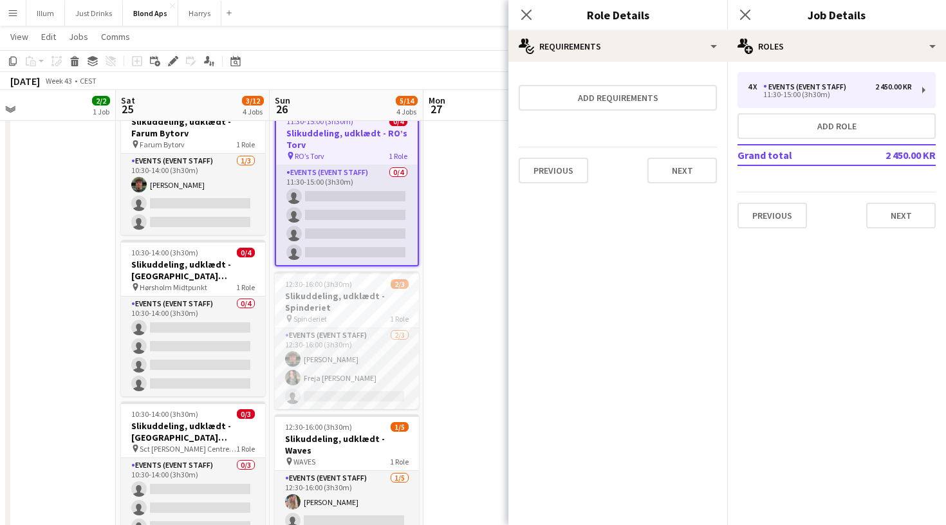
scroll to position [0, 0]
click at [715, 173] on button "Next" at bounding box center [683, 171] width 70 height 26
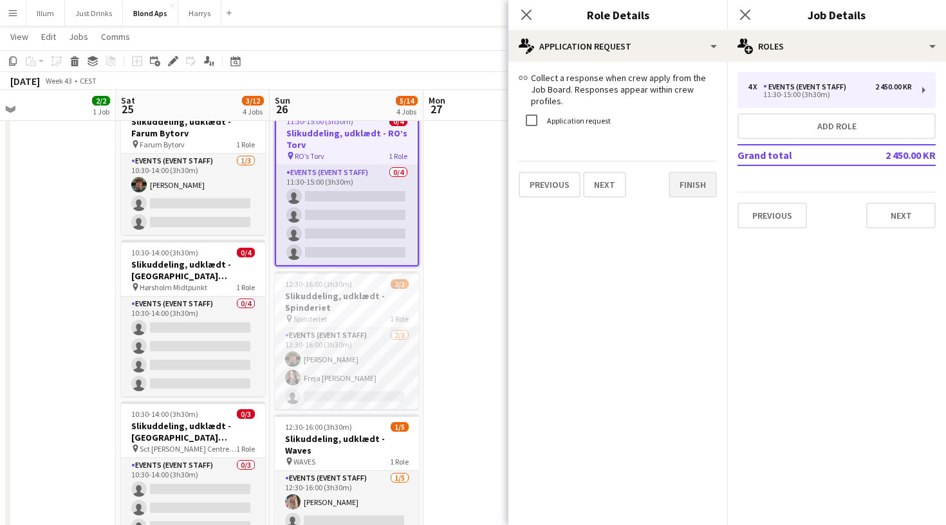
click at [712, 179] on button "Finish" at bounding box center [693, 185] width 48 height 26
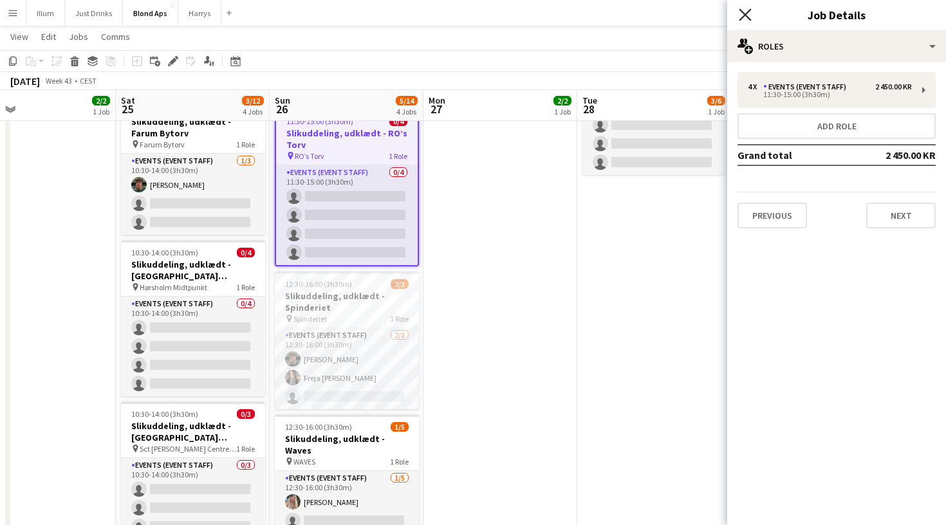
click at [744, 20] on icon "Close pop-in" at bounding box center [745, 14] width 12 height 12
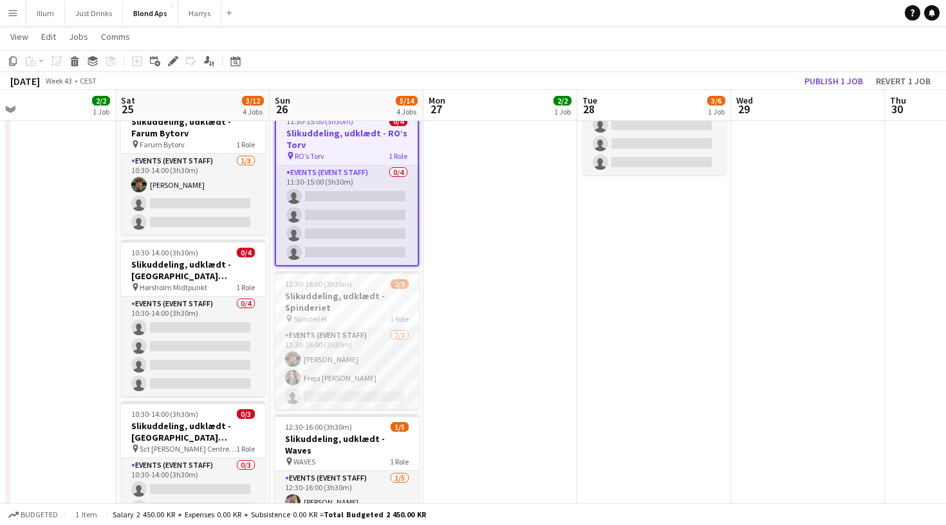
click at [788, 149] on app-date-cell at bounding box center [808, 297] width 154 height 637
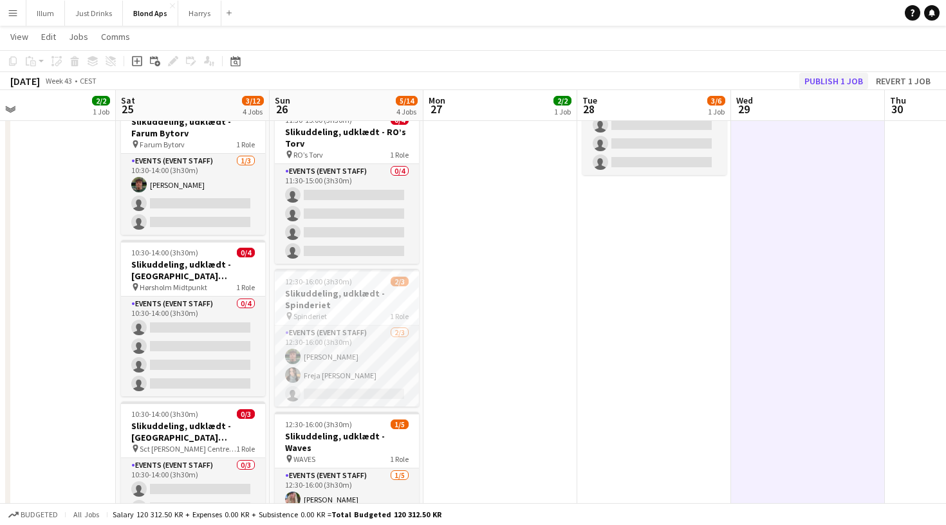
click at [822, 82] on button "Publish 1 job" at bounding box center [834, 81] width 69 height 17
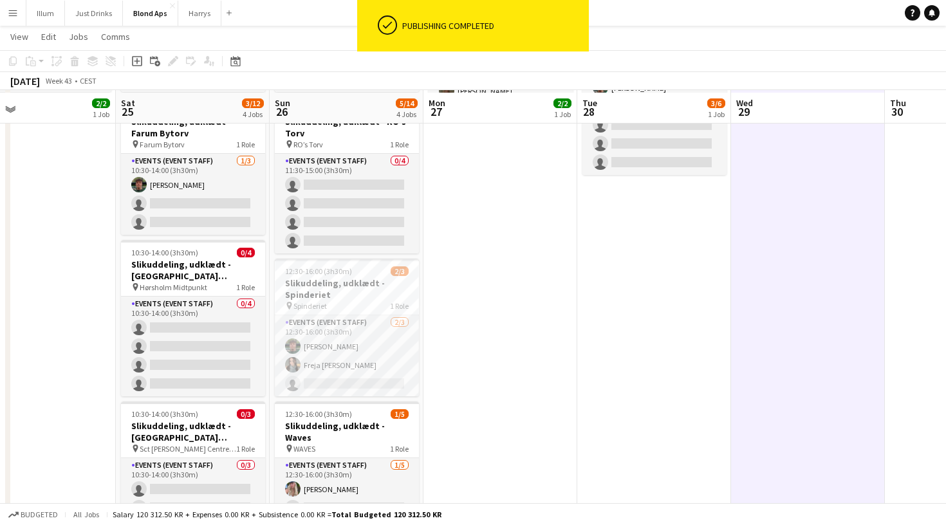
scroll to position [182, 0]
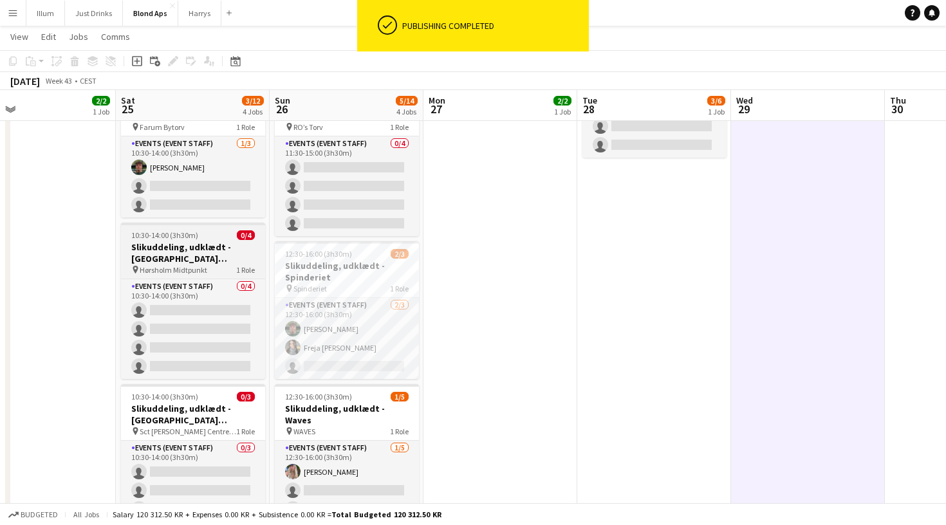
click at [217, 250] on h3 "Slikuddeling, udklædt - [GEOGRAPHIC_DATA] Midtpunkt" at bounding box center [193, 252] width 144 height 23
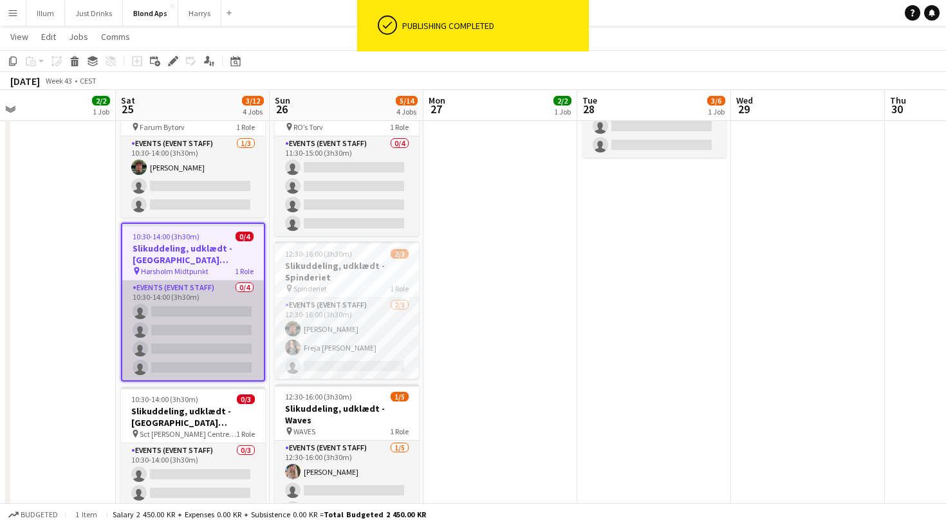
click at [200, 286] on app-card-role "Events (Event Staff) 0/4 10:30-14:00 (3h30m) single-neutral-actions single-neut…" at bounding box center [193, 331] width 142 height 100
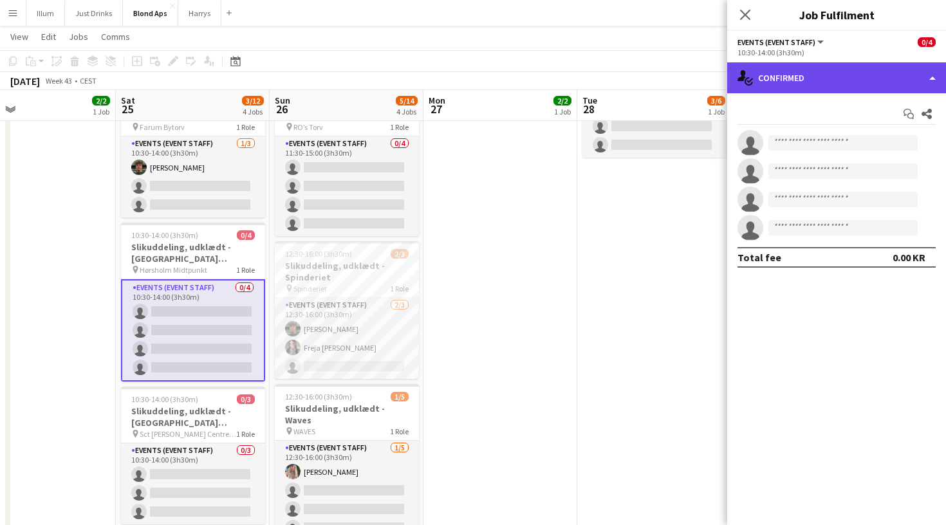
click at [794, 86] on div "single-neutral-actions-check-2 Confirmed" at bounding box center [836, 77] width 219 height 31
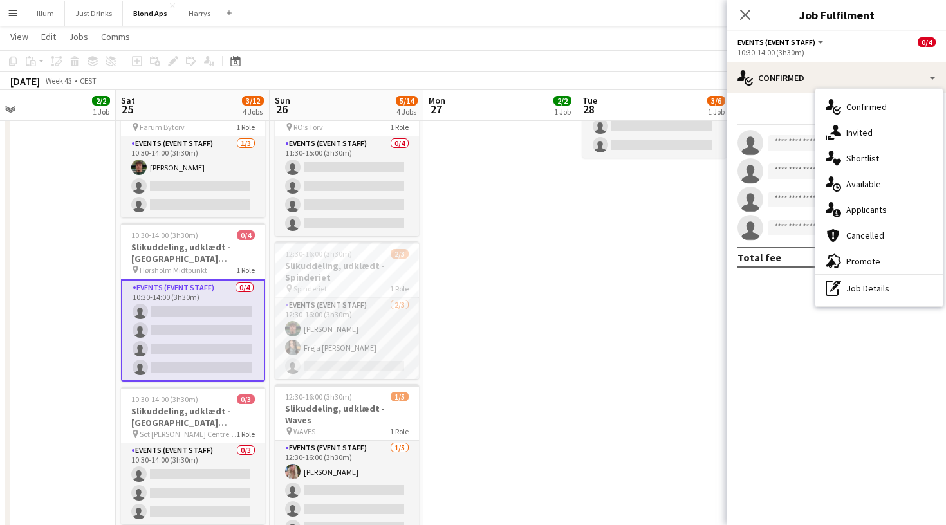
click at [775, 104] on div "Start chat Share" at bounding box center [837, 114] width 198 height 21
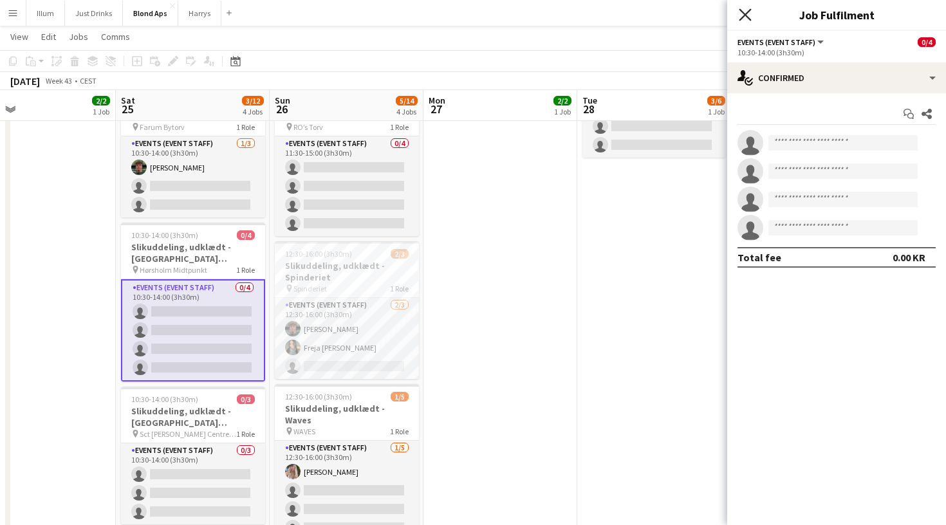
click at [743, 19] on icon "Close pop-in" at bounding box center [745, 14] width 12 height 12
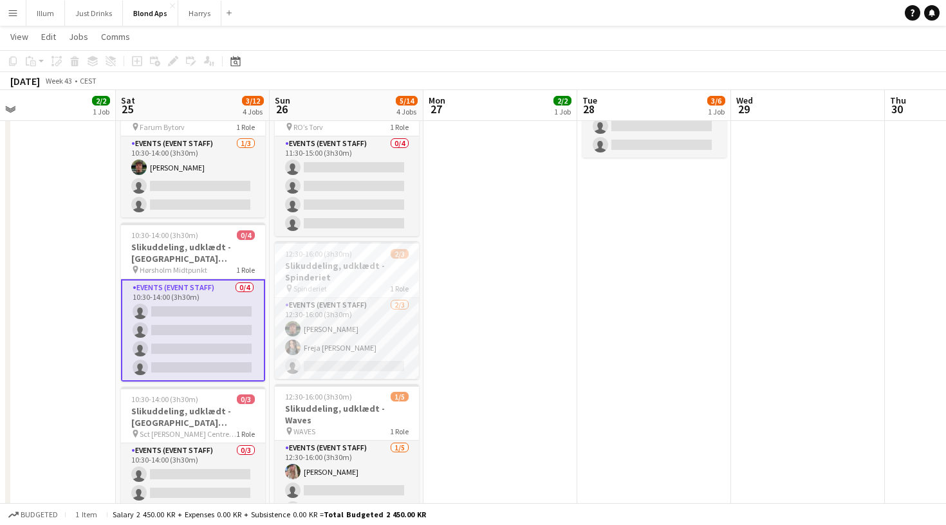
click at [620, 290] on app-date-cell "14:00-17:00 (3h) 3/6 El-delebil event - Københavns Hovedbanegård 1 Role Events …" at bounding box center [654, 275] width 154 height 627
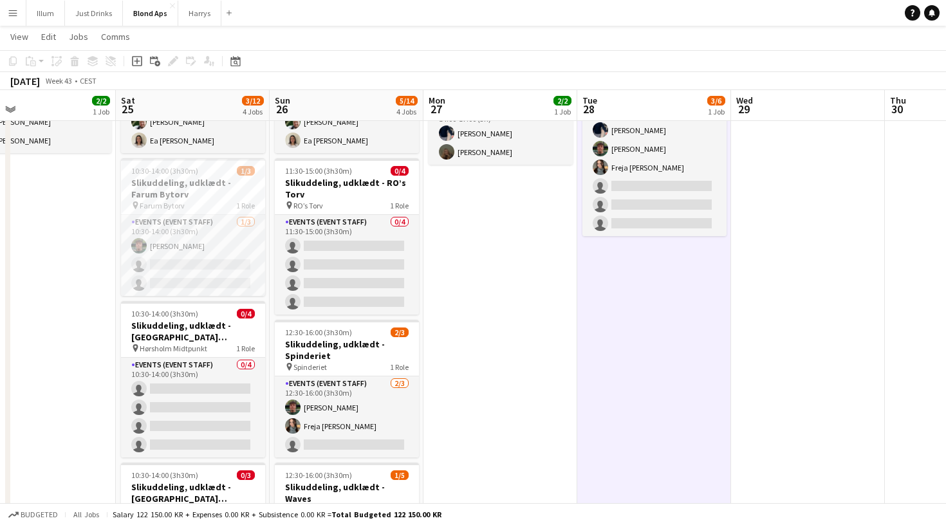
scroll to position [101, 0]
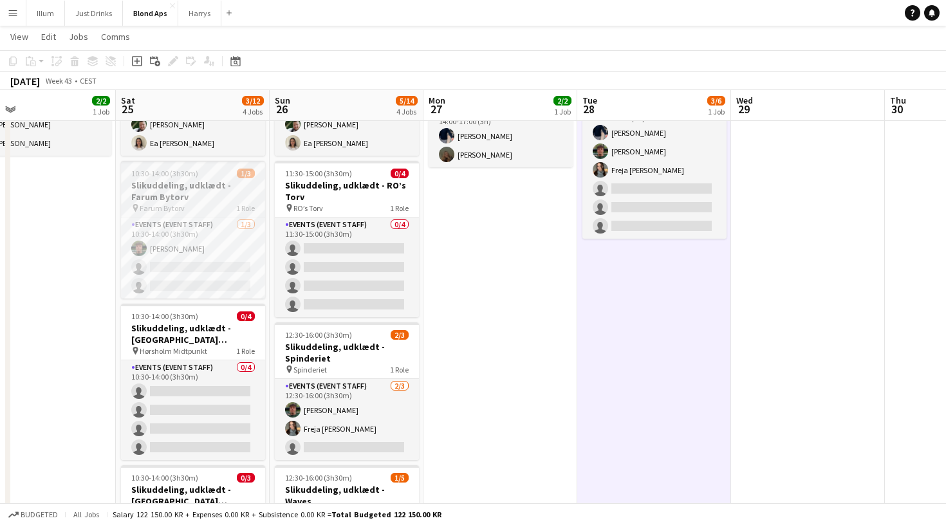
click at [241, 189] on h3 "Slikuddeling, udklædt - Farum Bytorv" at bounding box center [193, 191] width 144 height 23
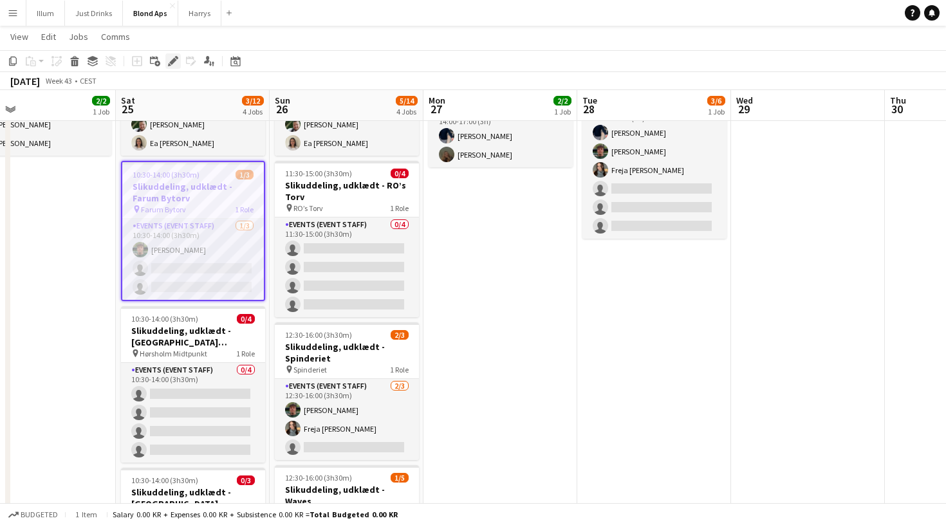
click at [173, 61] on icon at bounding box center [172, 61] width 7 height 7
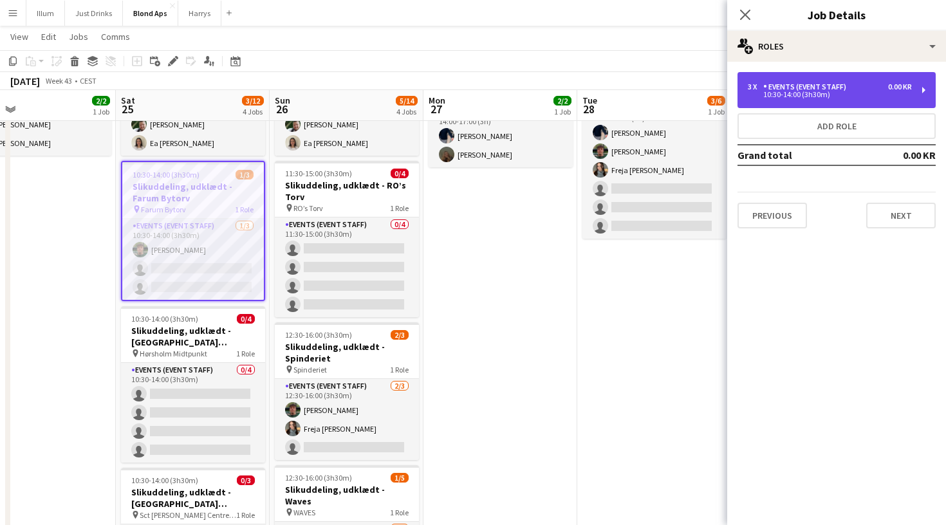
click at [832, 88] on div "Events (Event Staff)" at bounding box center [807, 86] width 88 height 9
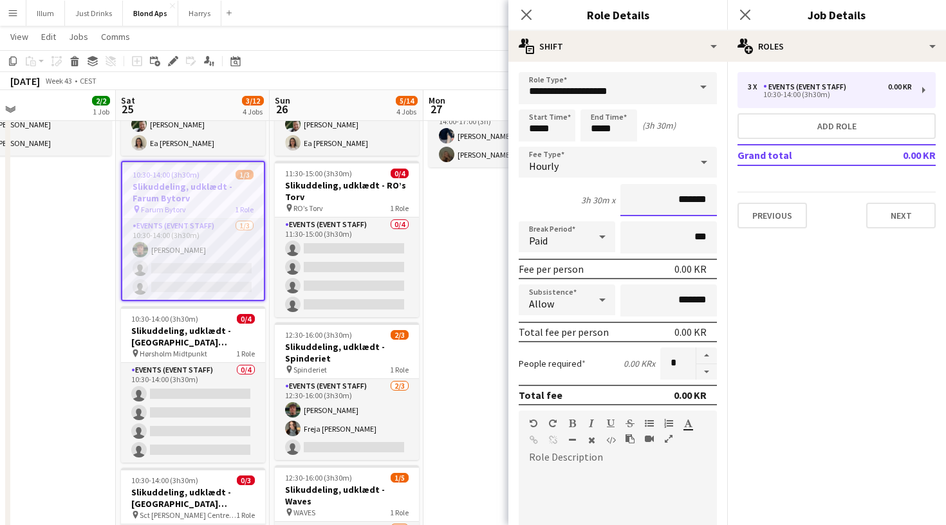
drag, startPoint x: 675, startPoint y: 200, endPoint x: 698, endPoint y: 200, distance: 23.8
click at [698, 200] on input "*******" at bounding box center [669, 200] width 97 height 32
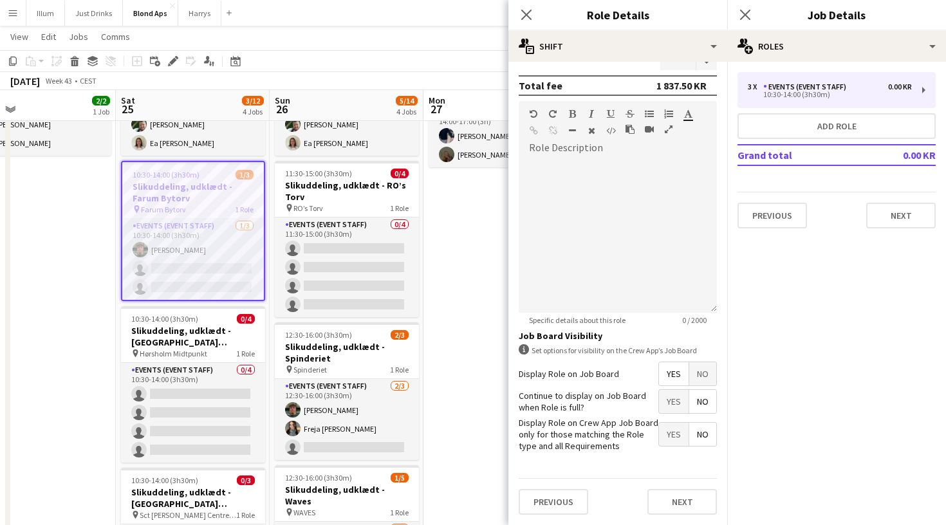
scroll to position [309, 0]
type input "******"
click at [692, 495] on button "Next" at bounding box center [683, 503] width 70 height 26
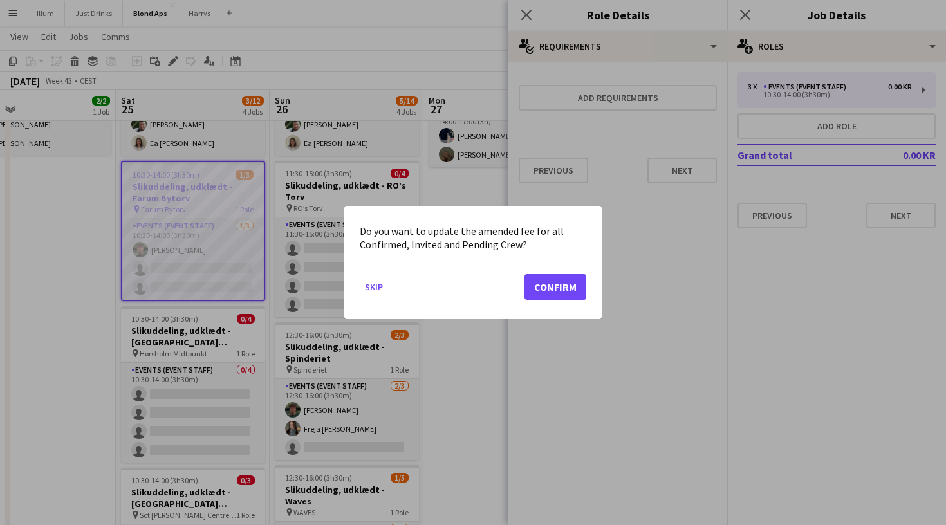
scroll to position [0, 0]
click at [554, 280] on button "Confirm" at bounding box center [556, 287] width 62 height 26
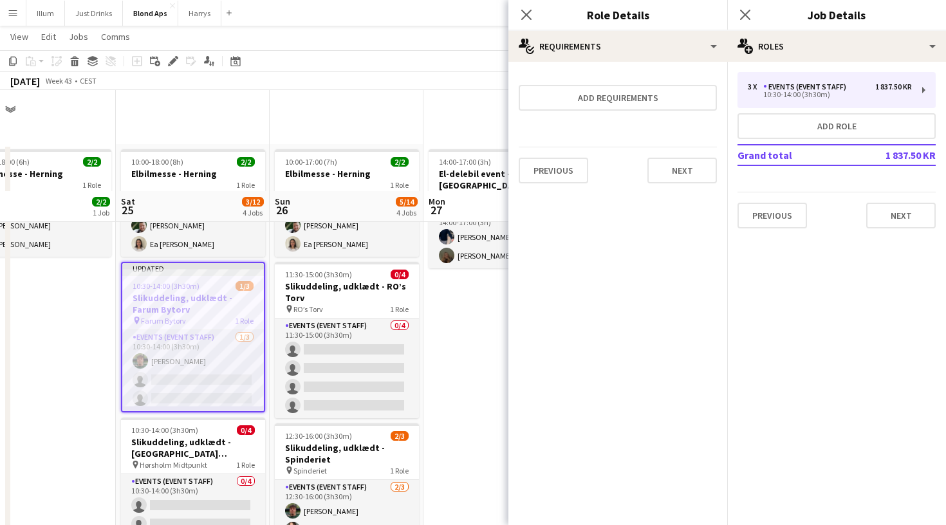
scroll to position [101, 0]
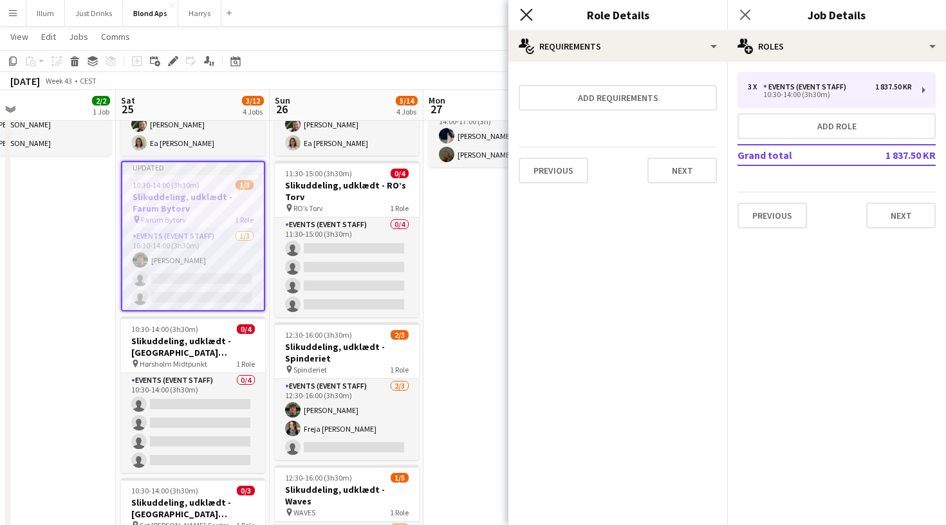
click at [527, 19] on icon "Close pop-in" at bounding box center [526, 14] width 12 height 12
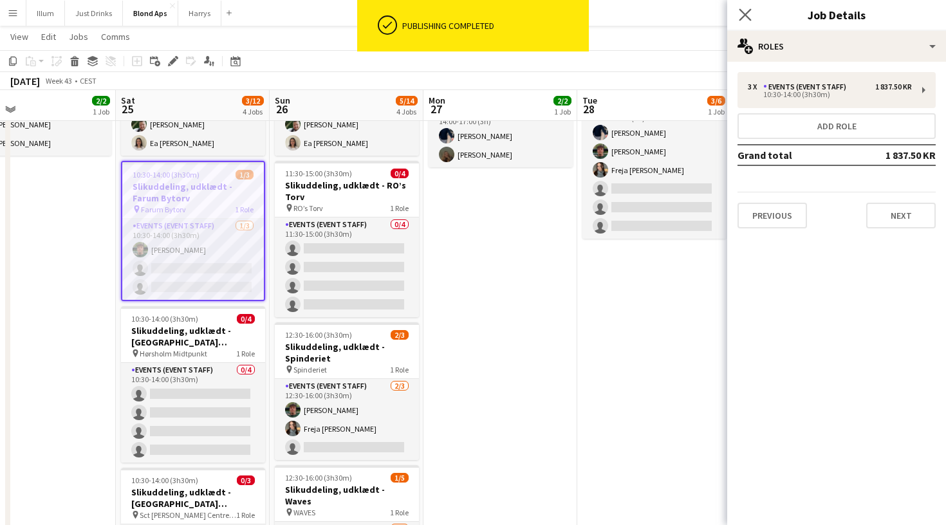
click at [746, 8] on app-icon "Close pop-in" at bounding box center [745, 15] width 19 height 19
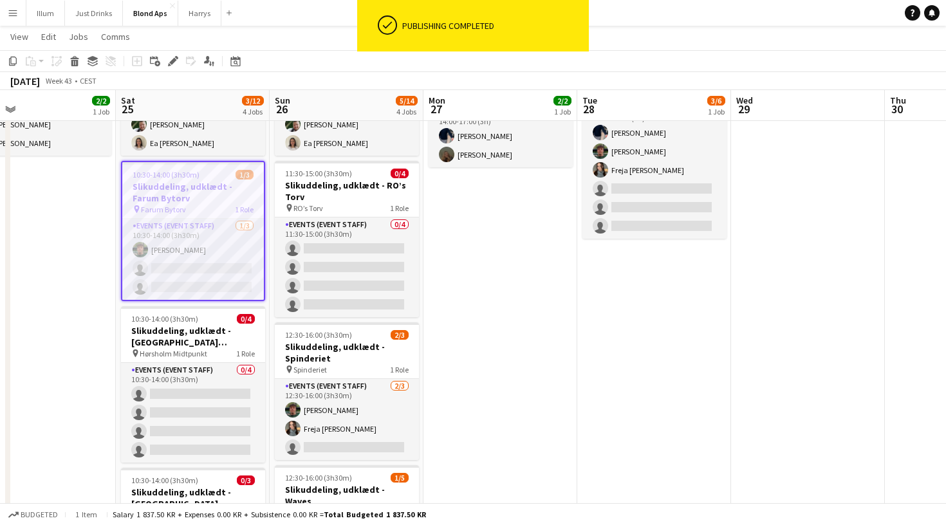
click at [728, 66] on app-toolbar "Copy Paste Paste Command V Paste with crew Command Shift V Paste linked Job Del…" at bounding box center [473, 61] width 946 height 22
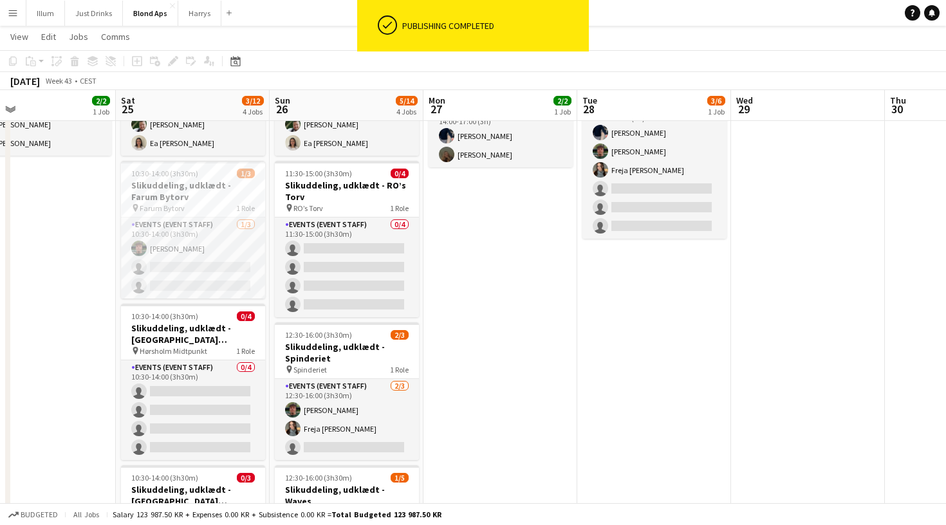
click at [574, 389] on app-date-cell "14:00-17:00 (3h) 2/2 El-delebil event - Valby st. pin Valby station 1 Role Even…" at bounding box center [501, 356] width 154 height 627
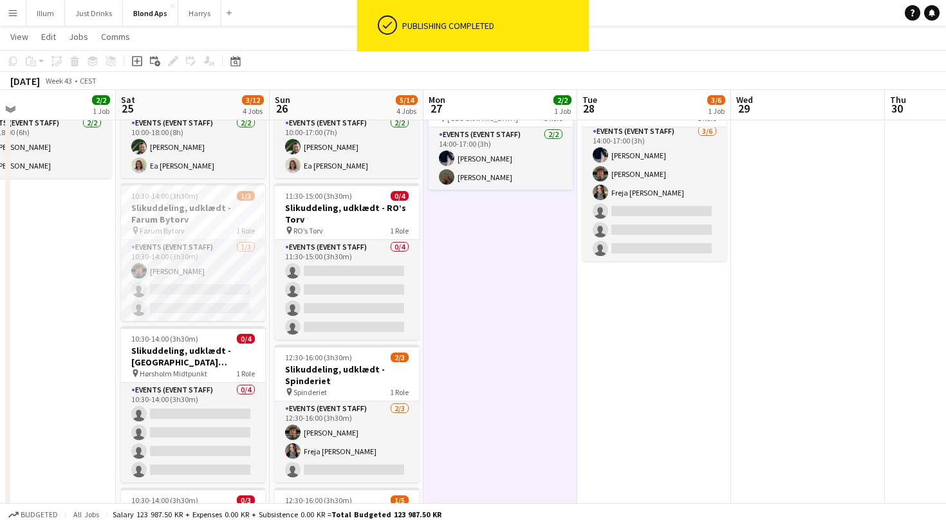
scroll to position [77, 0]
click at [234, 211] on h3 "Slikuddeling, udklædt - Farum Bytorv" at bounding box center [193, 214] width 144 height 23
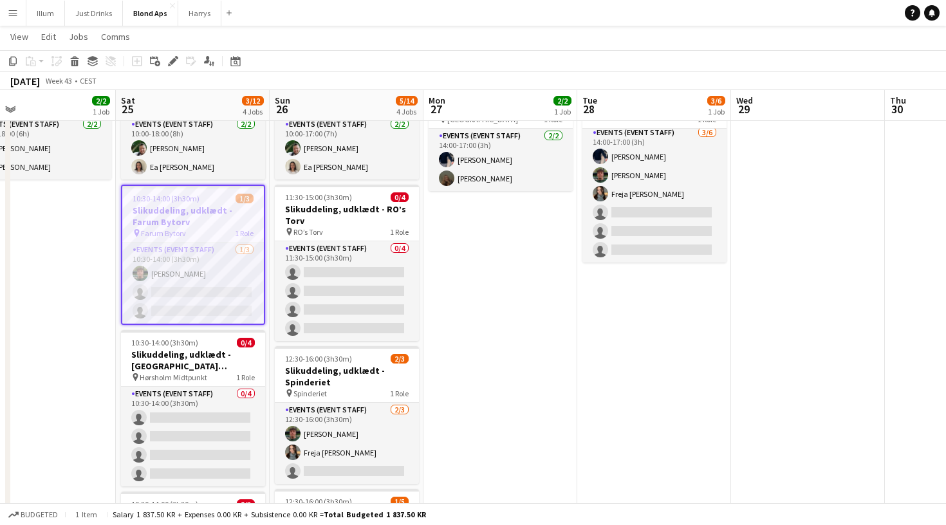
click at [469, 256] on app-date-cell "14:00-17:00 (3h) 2/2 El-delebil event - Valby st. pin Valby station 1 Role Even…" at bounding box center [501, 380] width 154 height 627
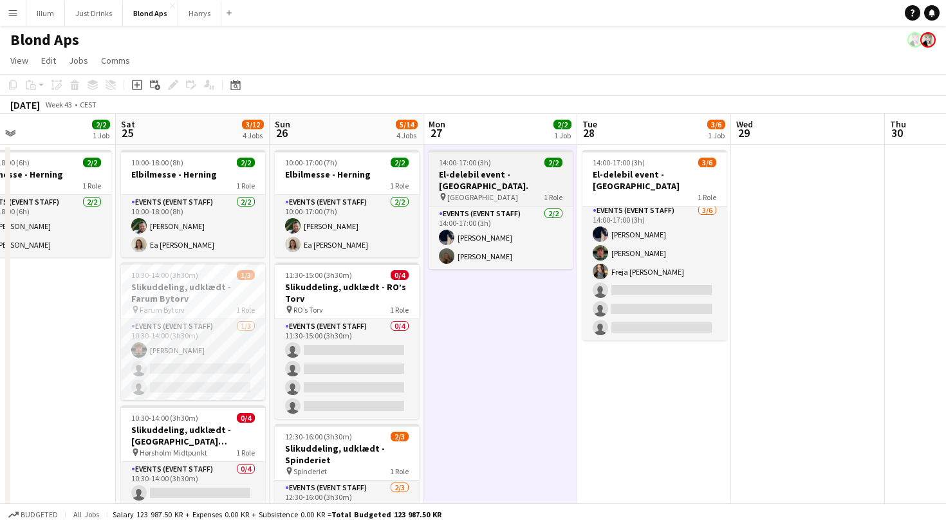
scroll to position [0, 0]
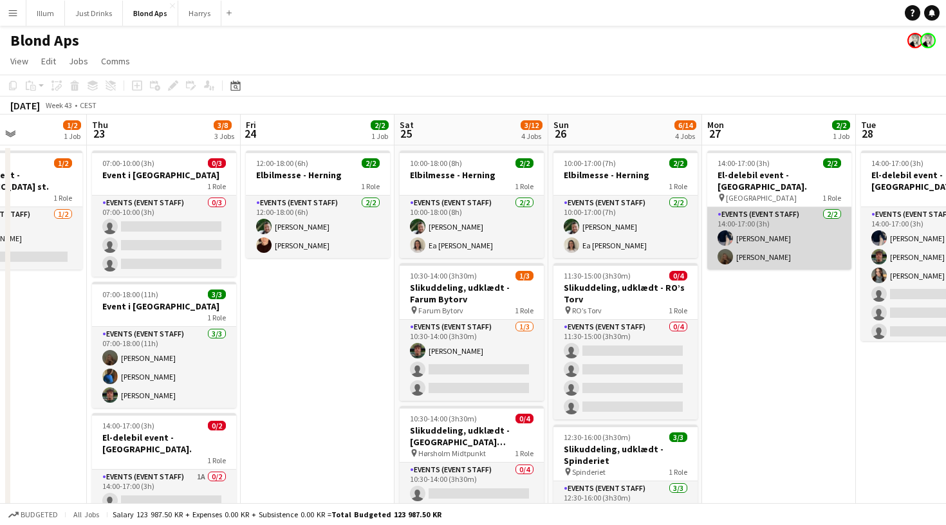
scroll to position [0, 529]
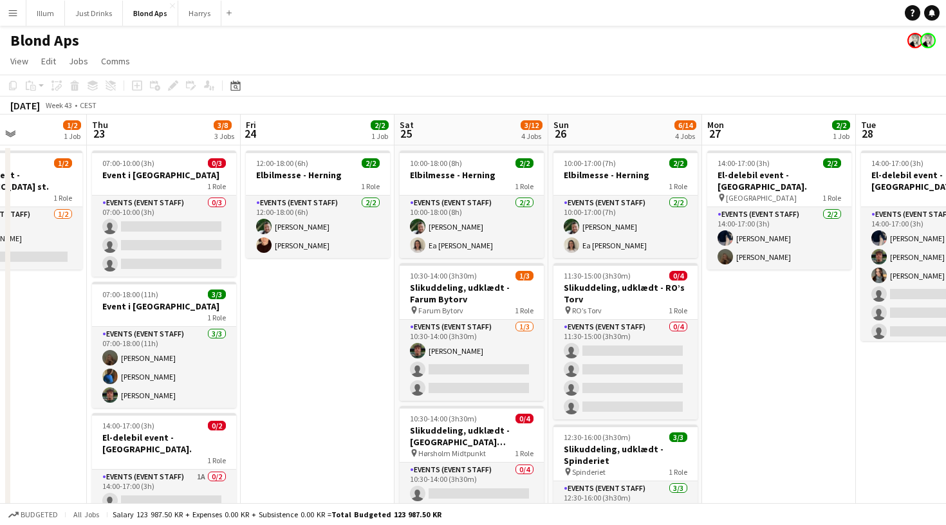
click at [710, 388] on app-date-cell "14:00-17:00 (3h) 2/2 El-delebil event - Valby st. pin Valby station 1 Role Even…" at bounding box center [779, 458] width 154 height 627
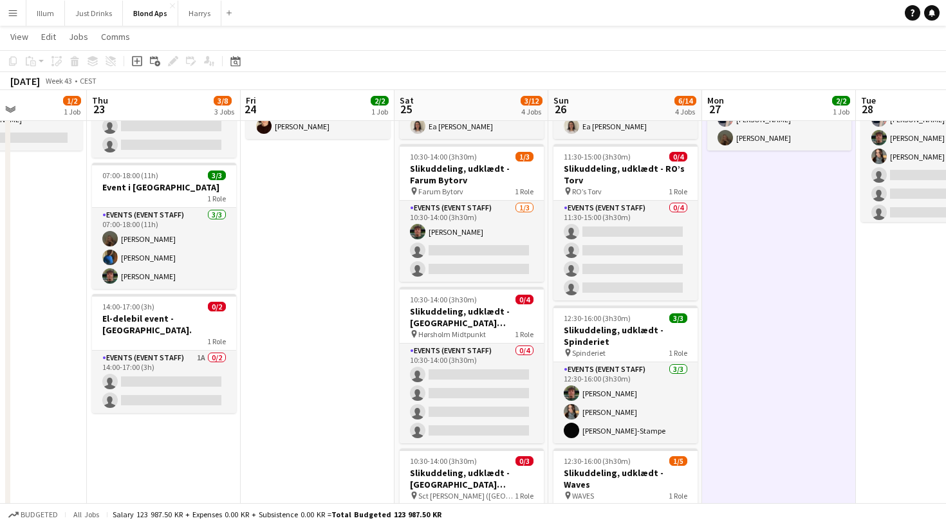
scroll to position [118, 0]
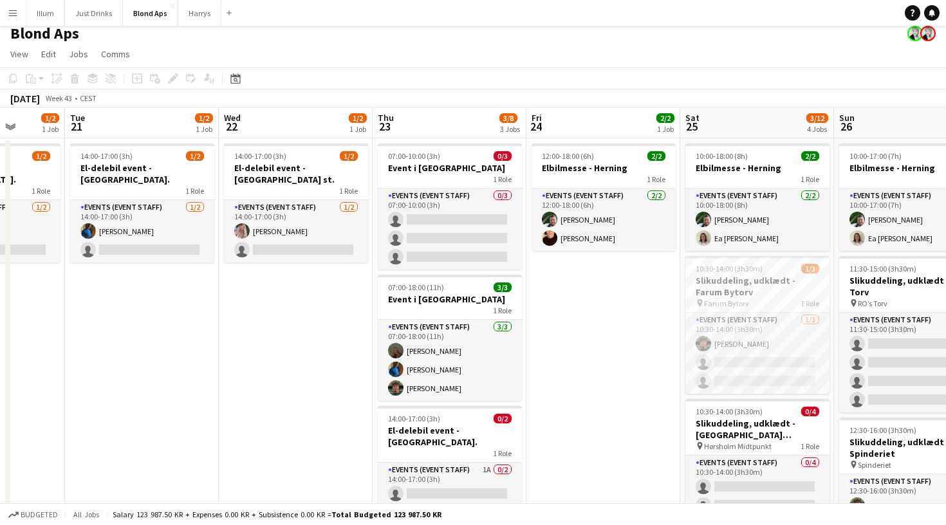
scroll to position [6, 0]
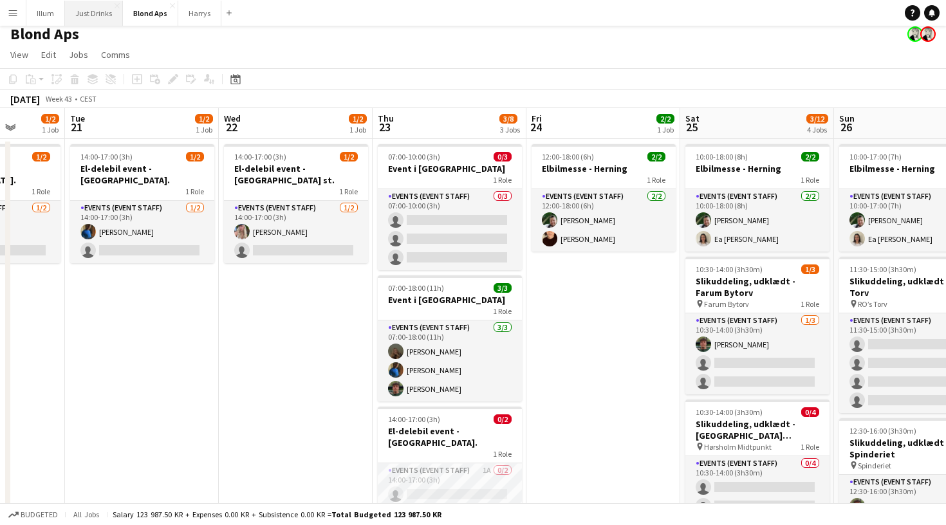
click at [101, 17] on button "Just Drinks Close" at bounding box center [94, 13] width 58 height 25
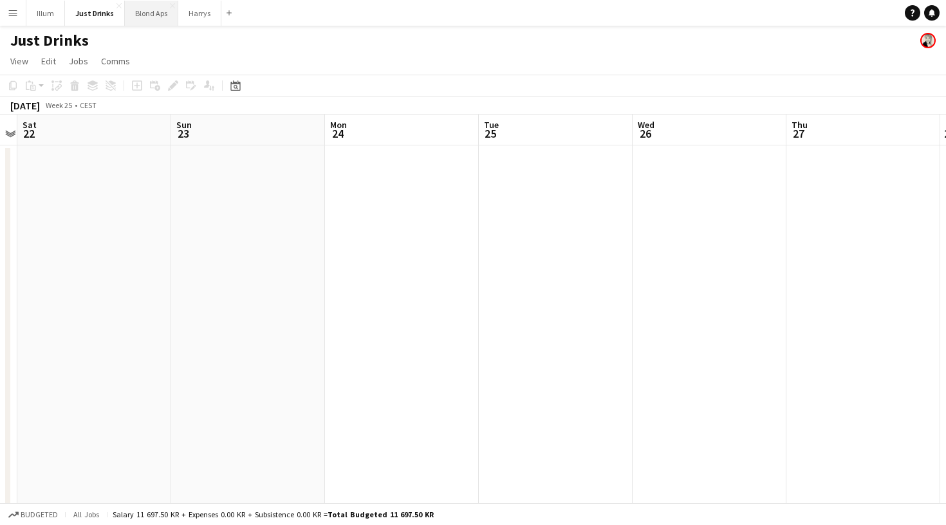
click at [145, 18] on button "Blond Aps Close" at bounding box center [151, 13] width 53 height 25
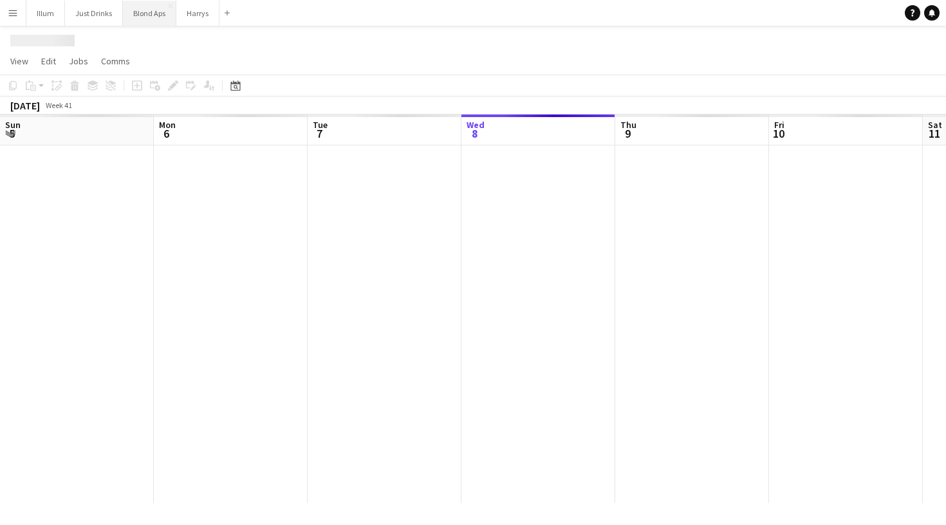
scroll to position [0, 308]
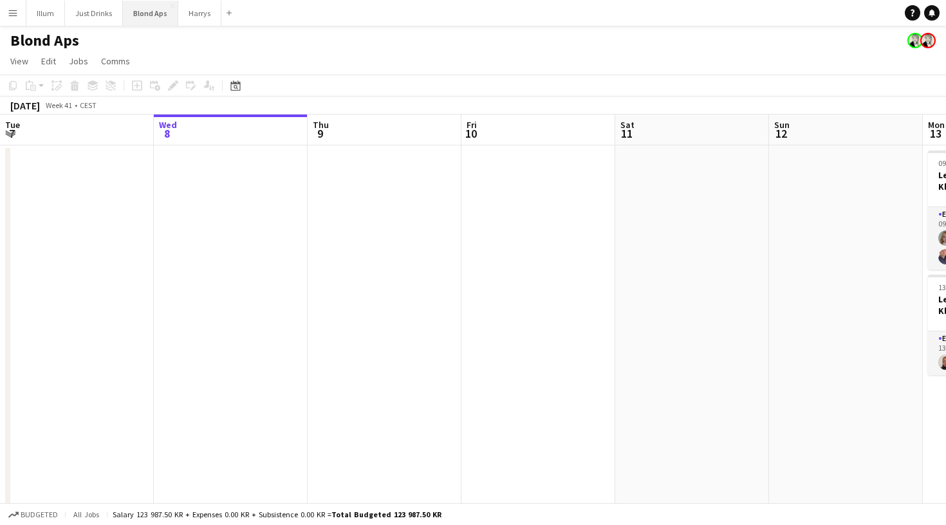
click at [145, 18] on button "Blond Aps Close" at bounding box center [150, 13] width 55 height 25
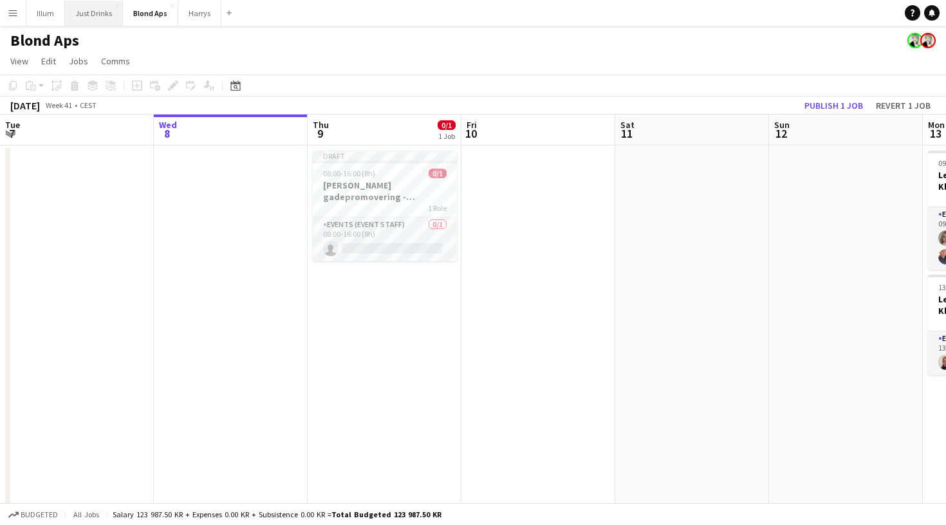
click at [98, 22] on button "Just Drinks Close" at bounding box center [94, 13] width 58 height 25
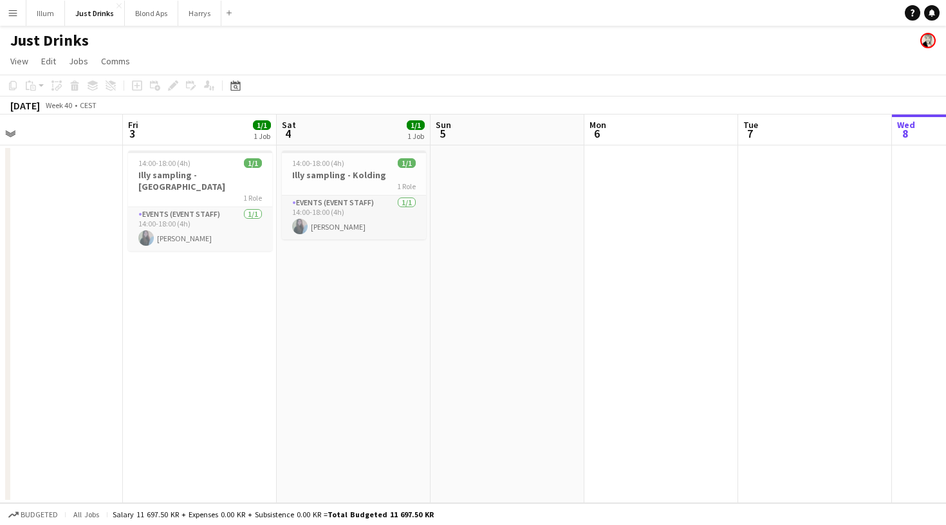
scroll to position [0, 340]
click at [220, 229] on app-card-role "Events (Event Staff) [DATE] 14:00-18:00 (4h) [PERSON_NAME]" at bounding box center [199, 229] width 144 height 44
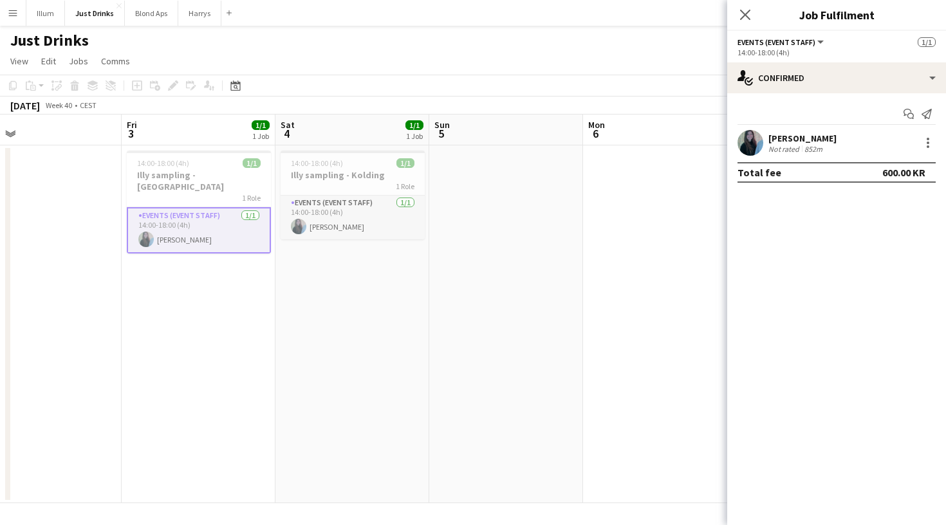
click at [747, 144] on app-user-avatar at bounding box center [751, 143] width 26 height 26
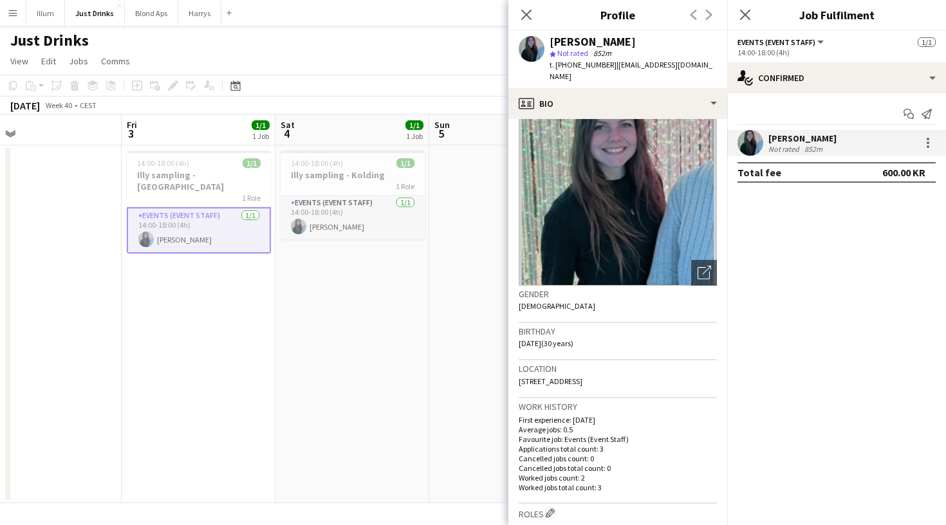
scroll to position [41, 0]
